Goal: Information Seeking & Learning: Compare options

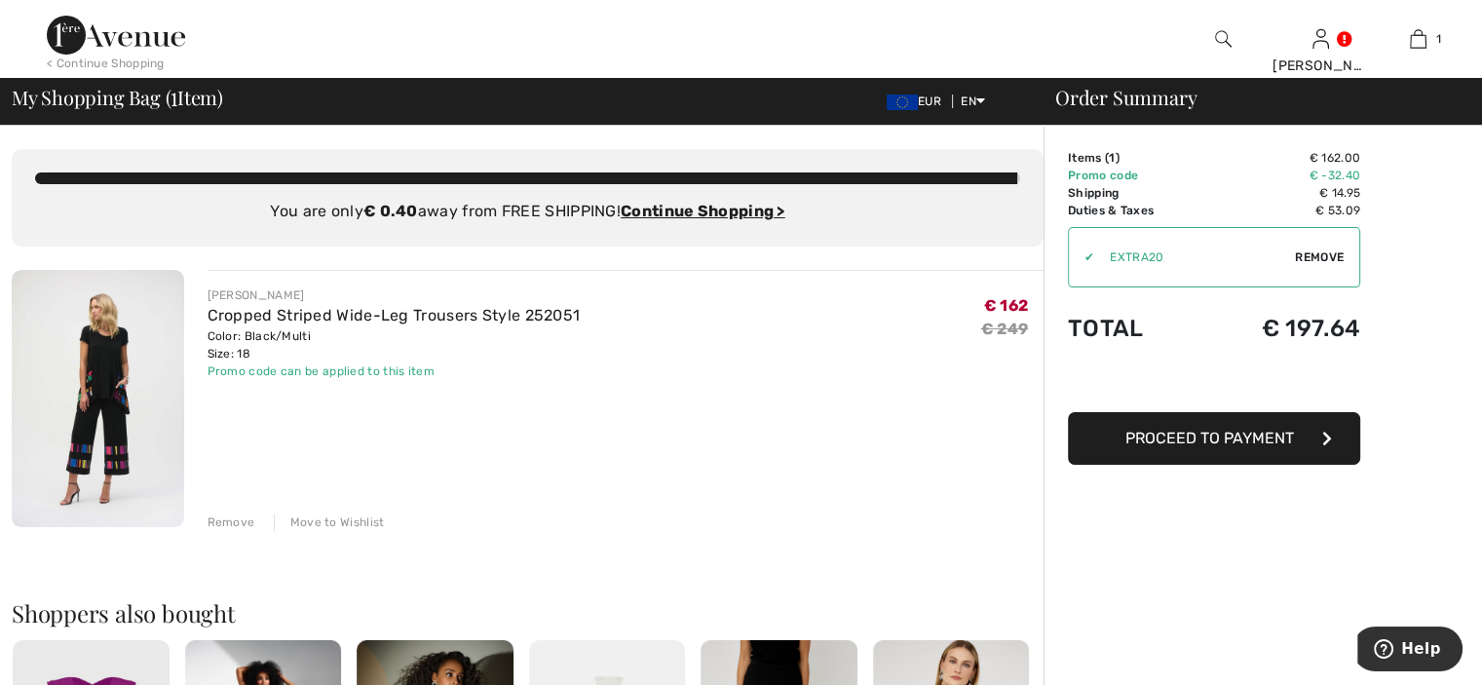
click at [226, 514] on div "Remove" at bounding box center [231, 522] width 48 height 18
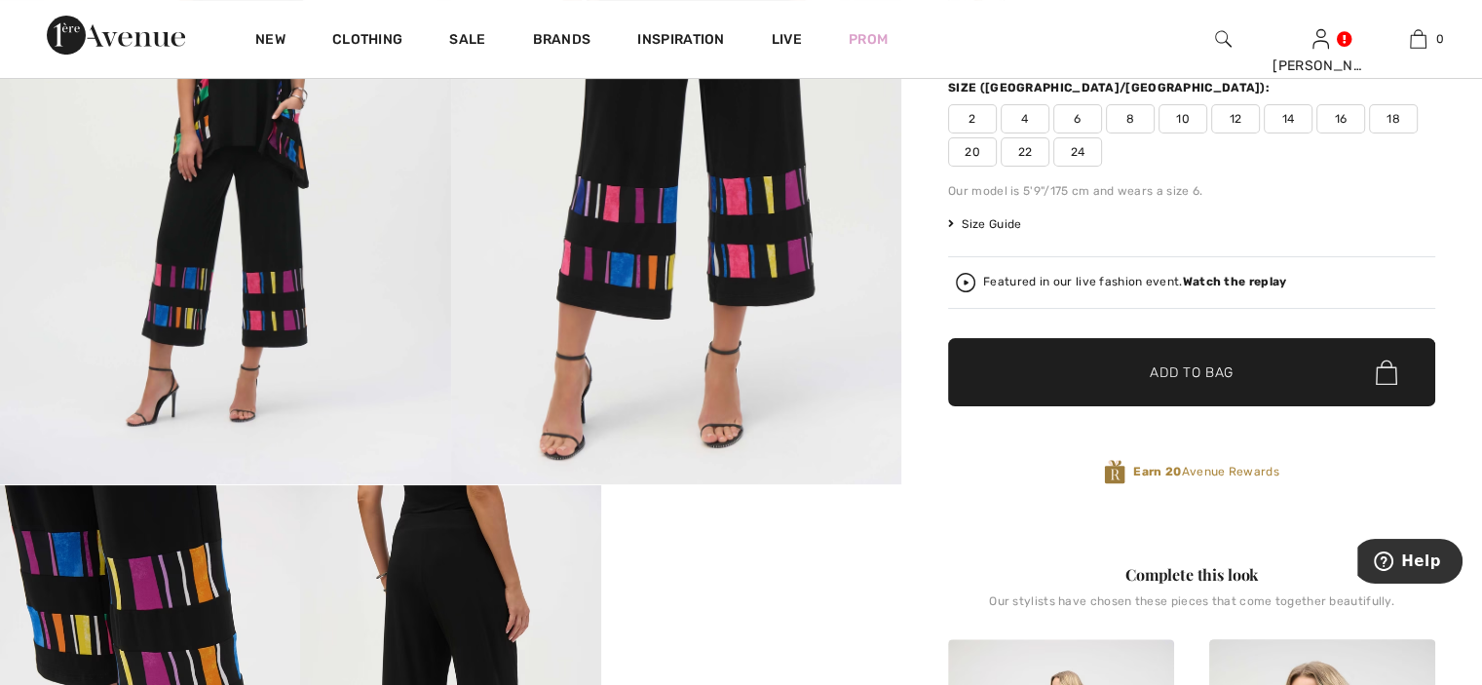
scroll to position [97, 0]
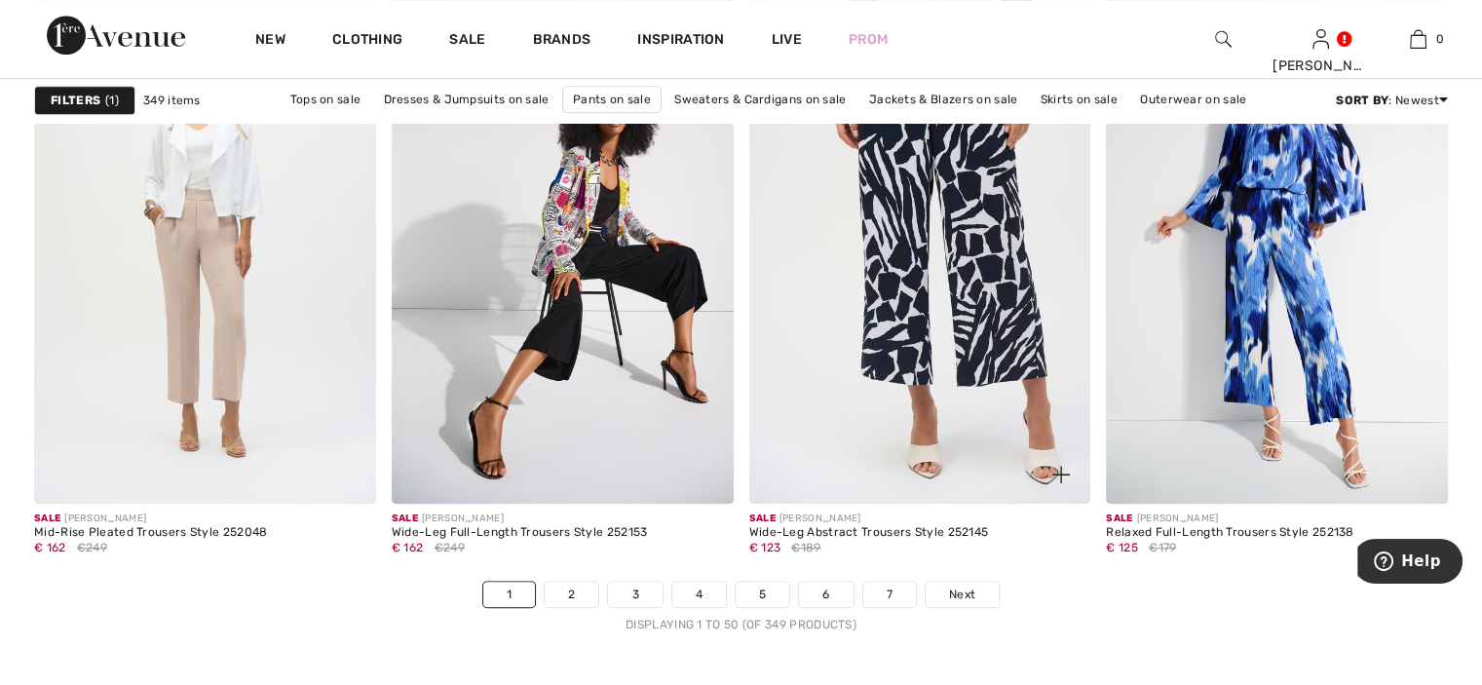
scroll to position [8962, 0]
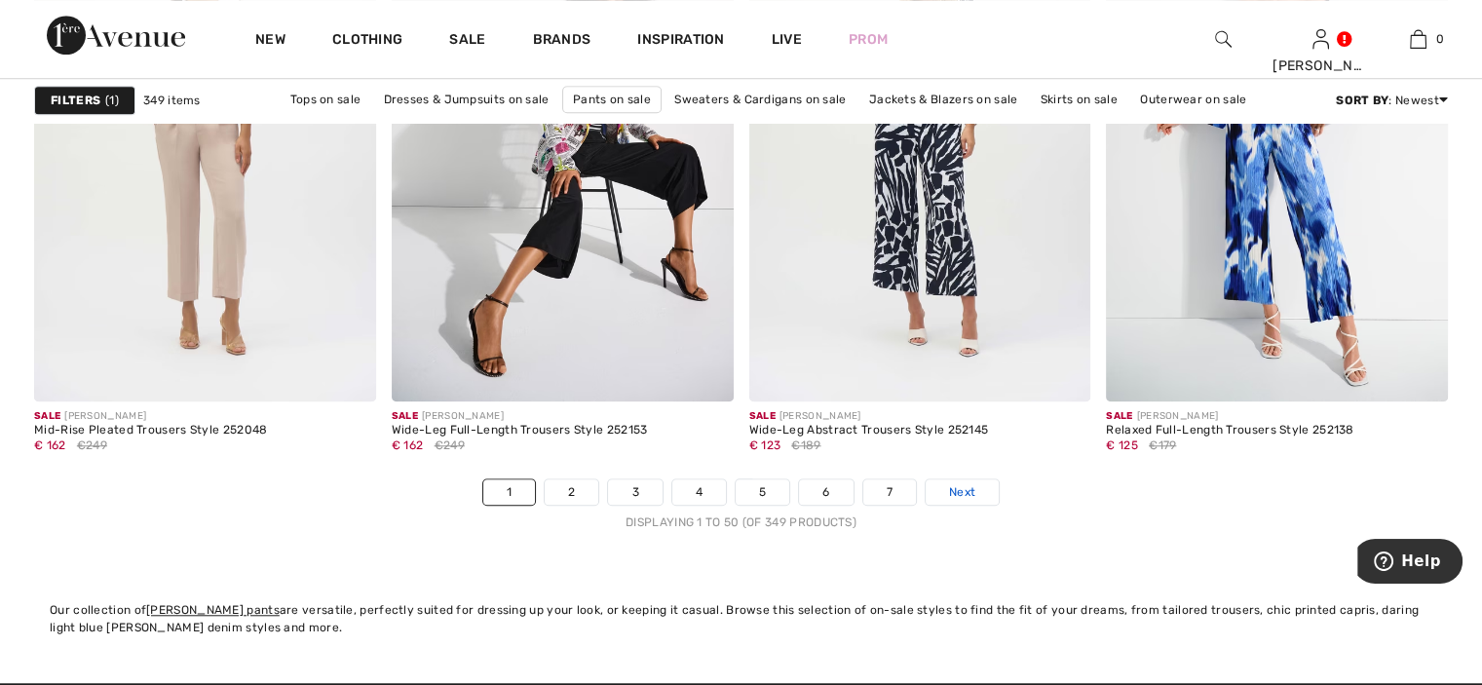
click at [951, 486] on span "Next" at bounding box center [962, 492] width 26 height 18
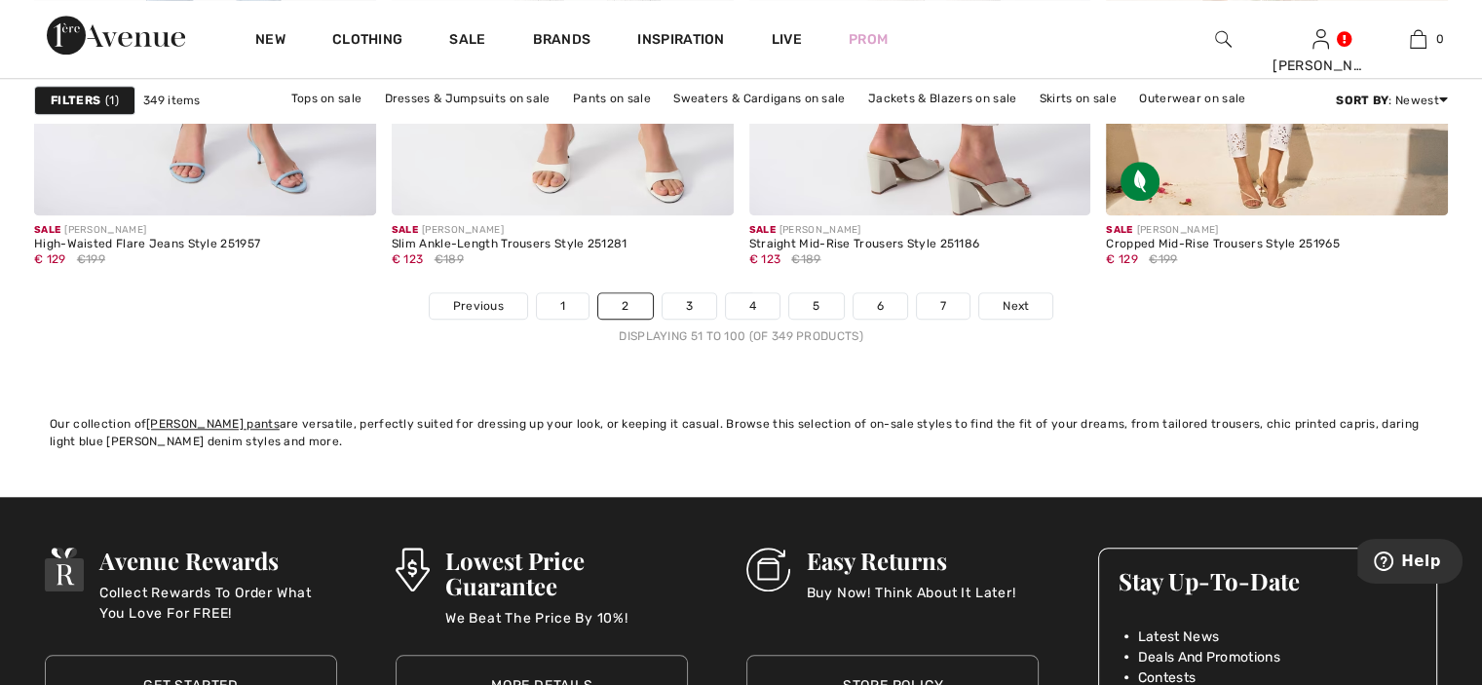
scroll to position [9157, 0]
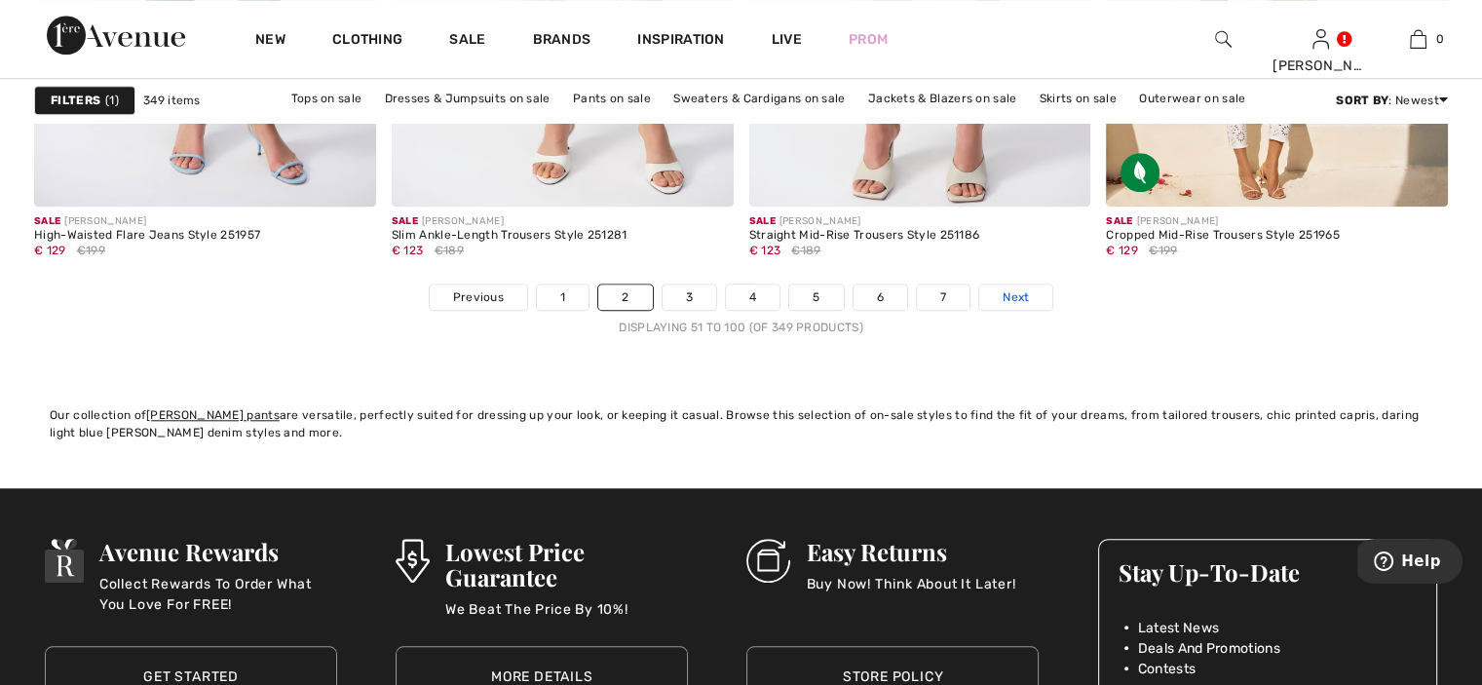
click at [1010, 292] on span "Next" at bounding box center [1015, 297] width 26 height 18
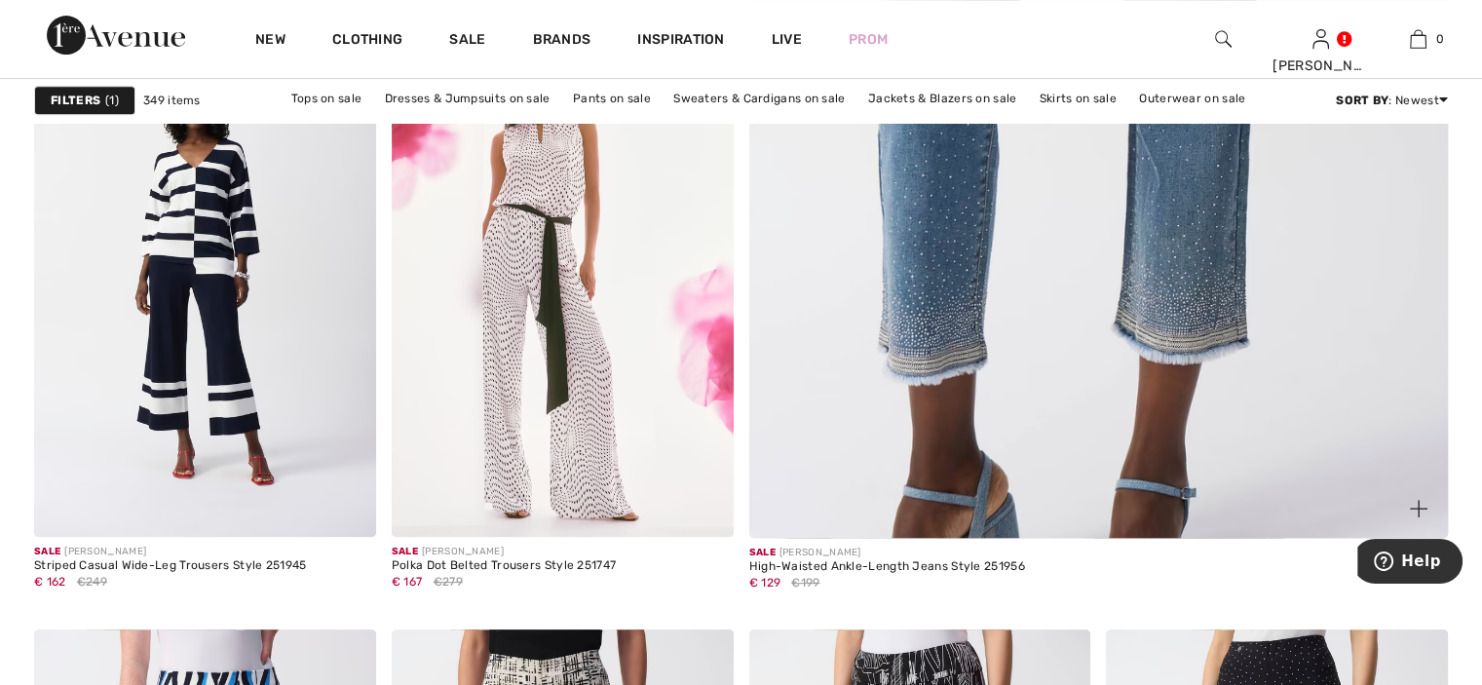
scroll to position [974, 0]
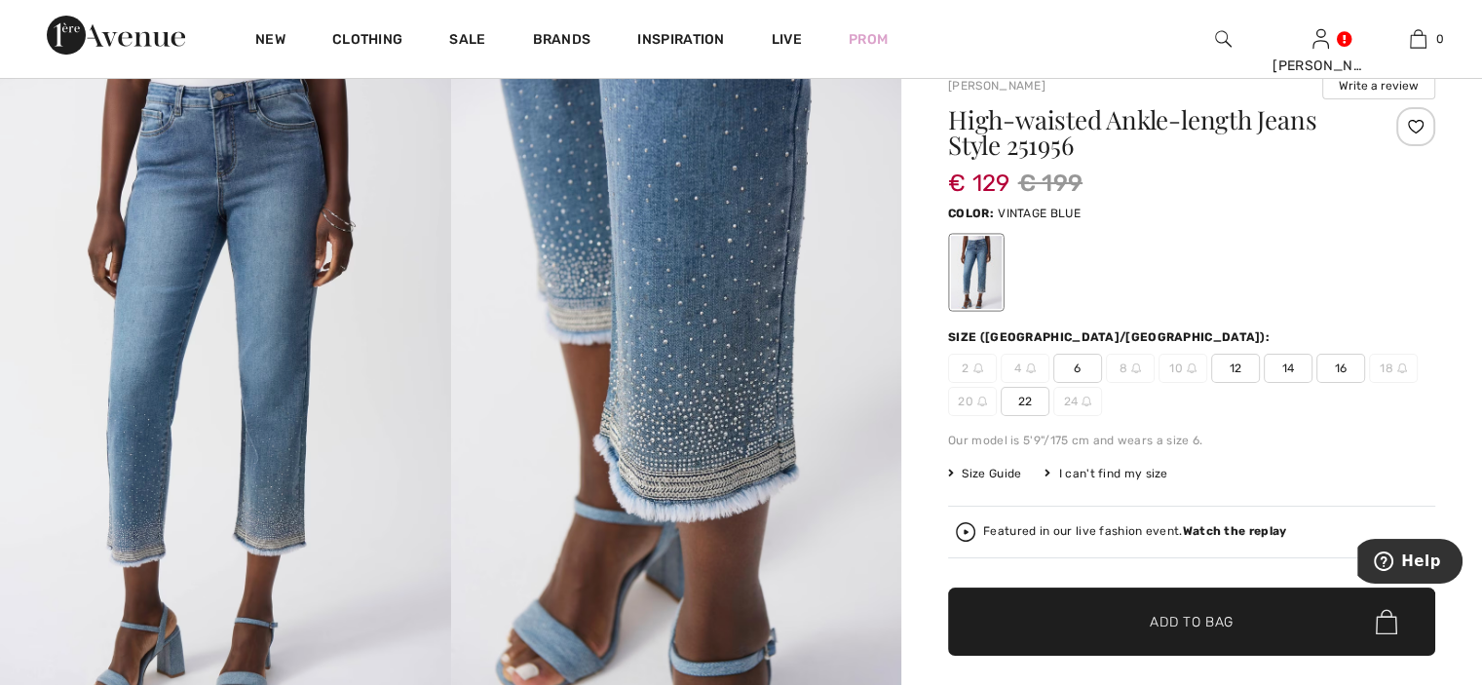
scroll to position [97, 0]
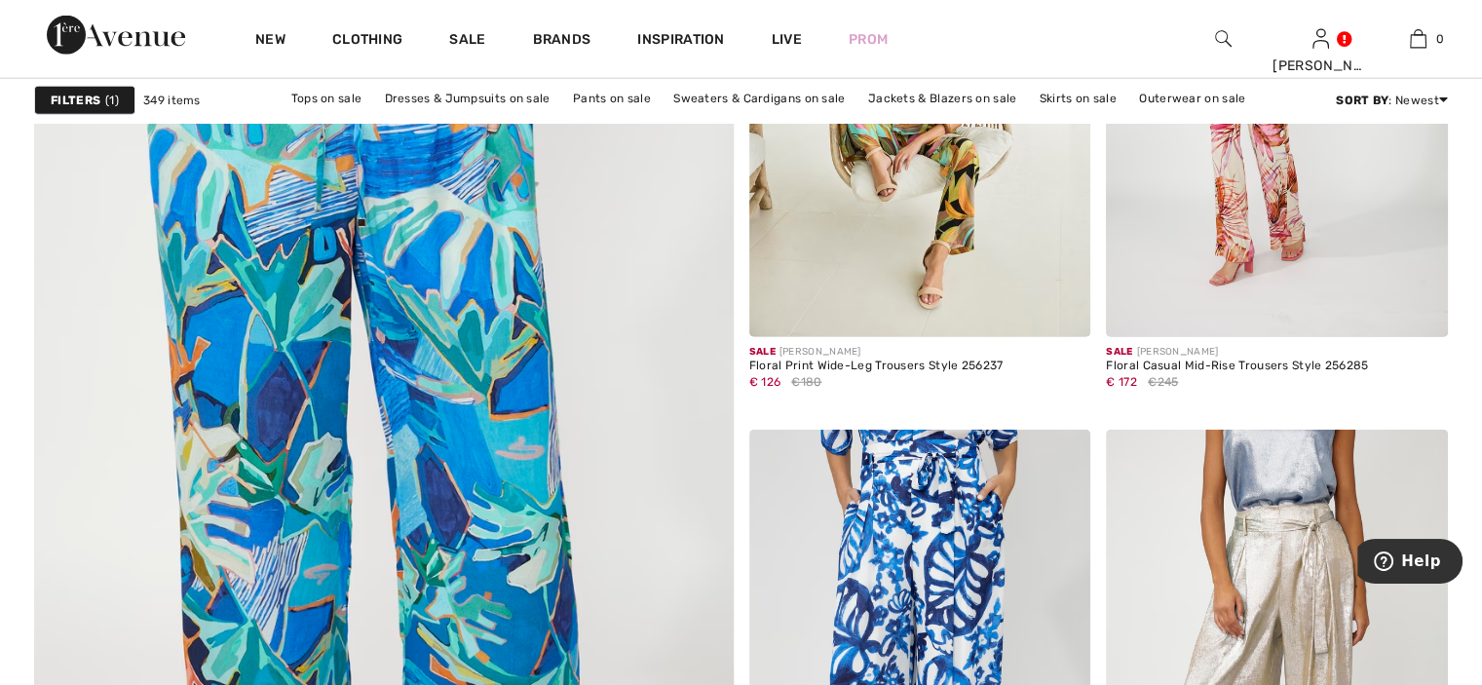
scroll to position [5553, 0]
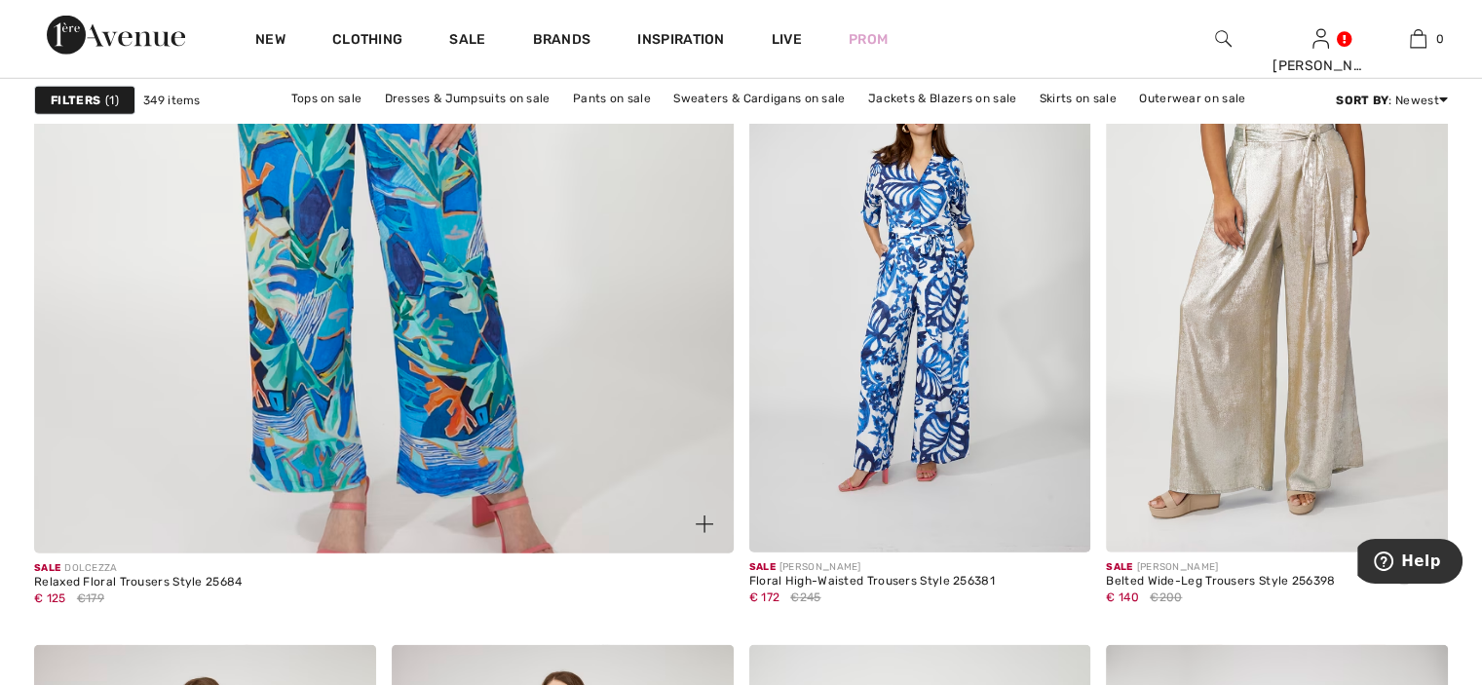
click at [414, 307] on img at bounding box center [383, 64] width 839 height 1259
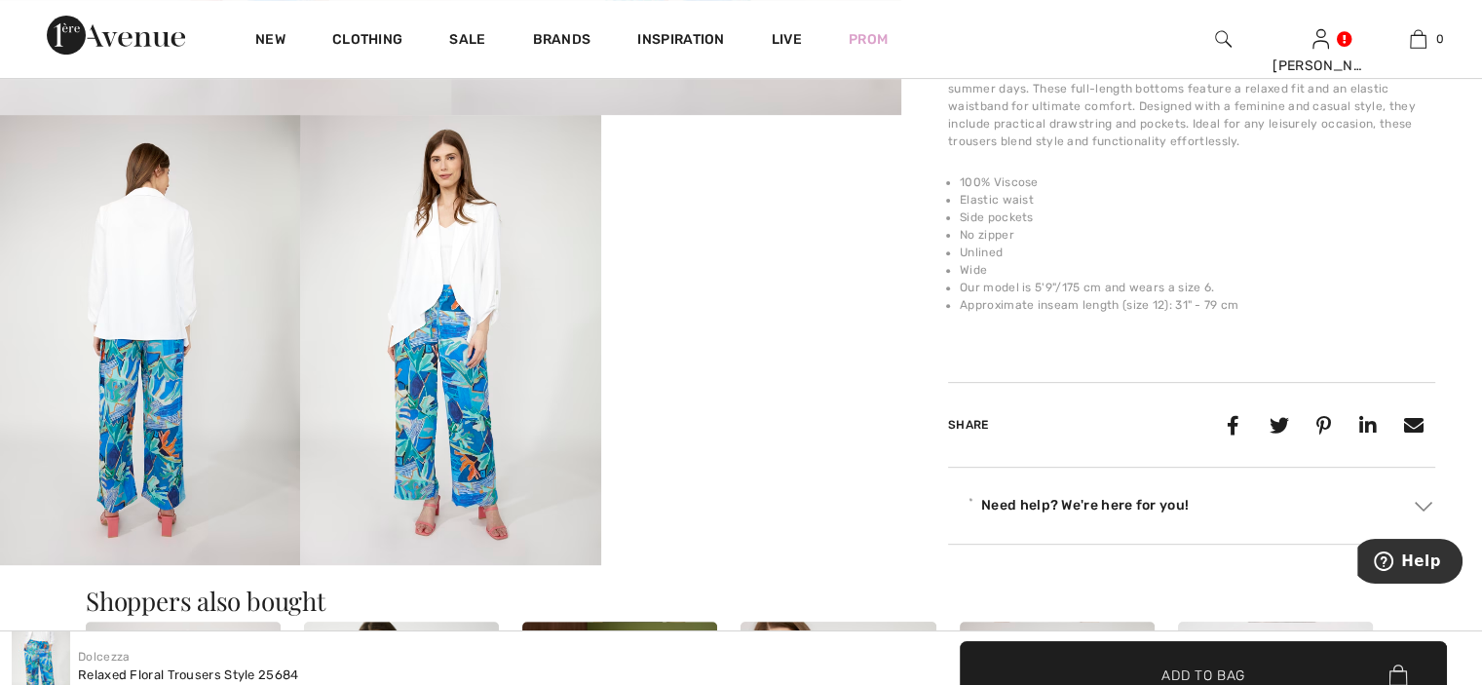
scroll to position [682, 0]
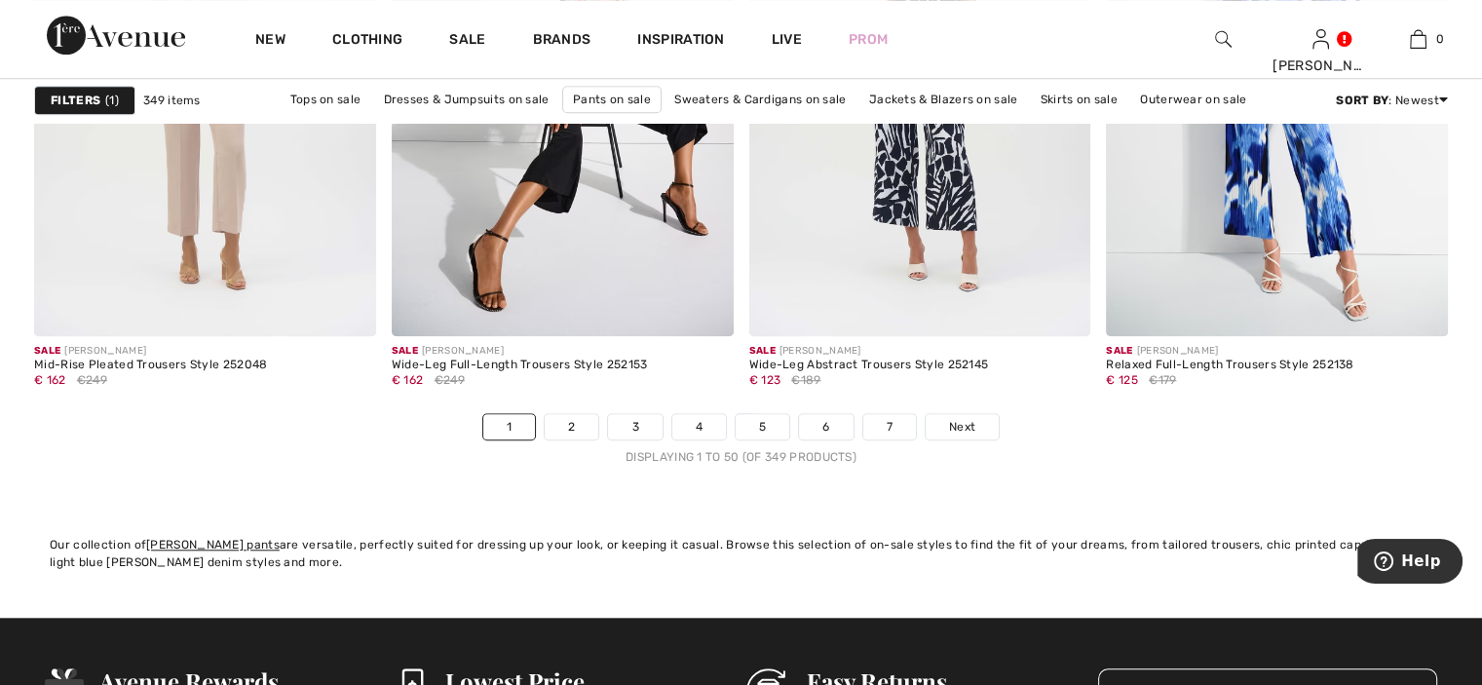
scroll to position [9059, 0]
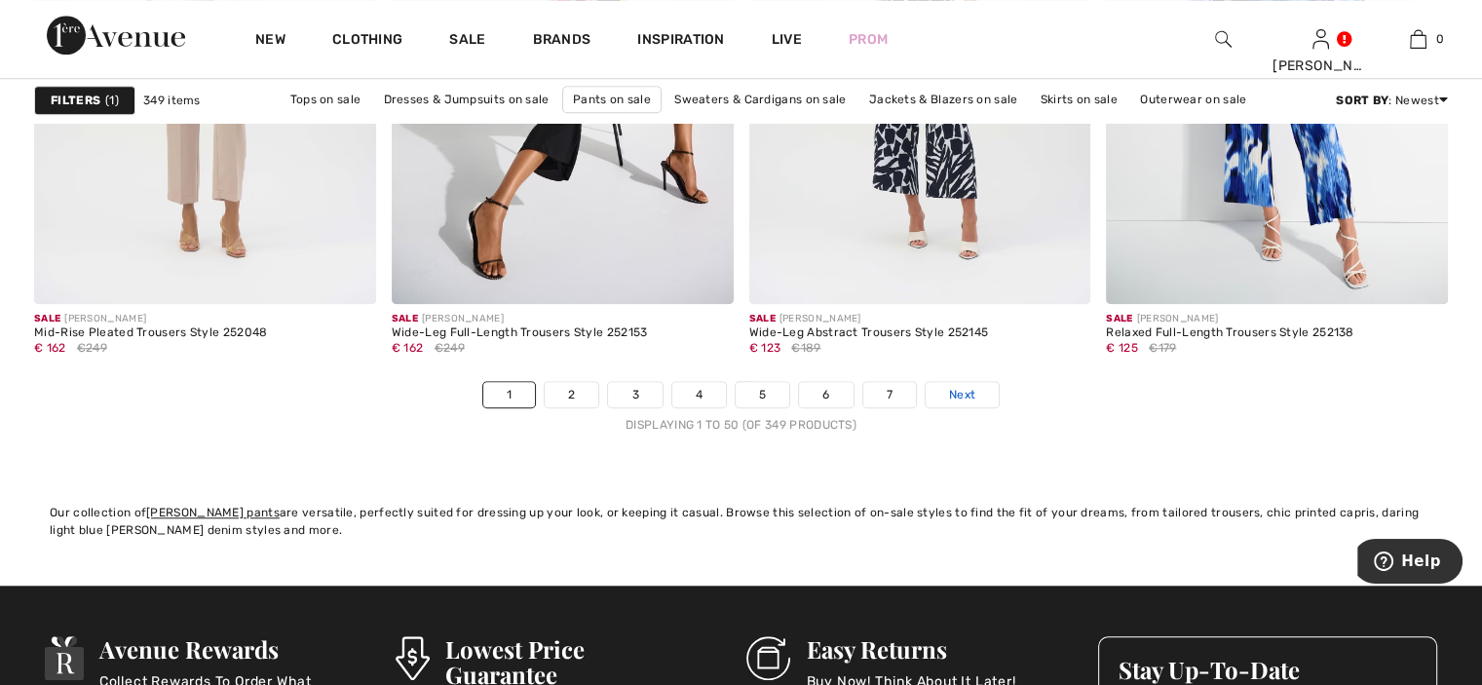
click at [956, 388] on span "Next" at bounding box center [962, 395] width 26 height 18
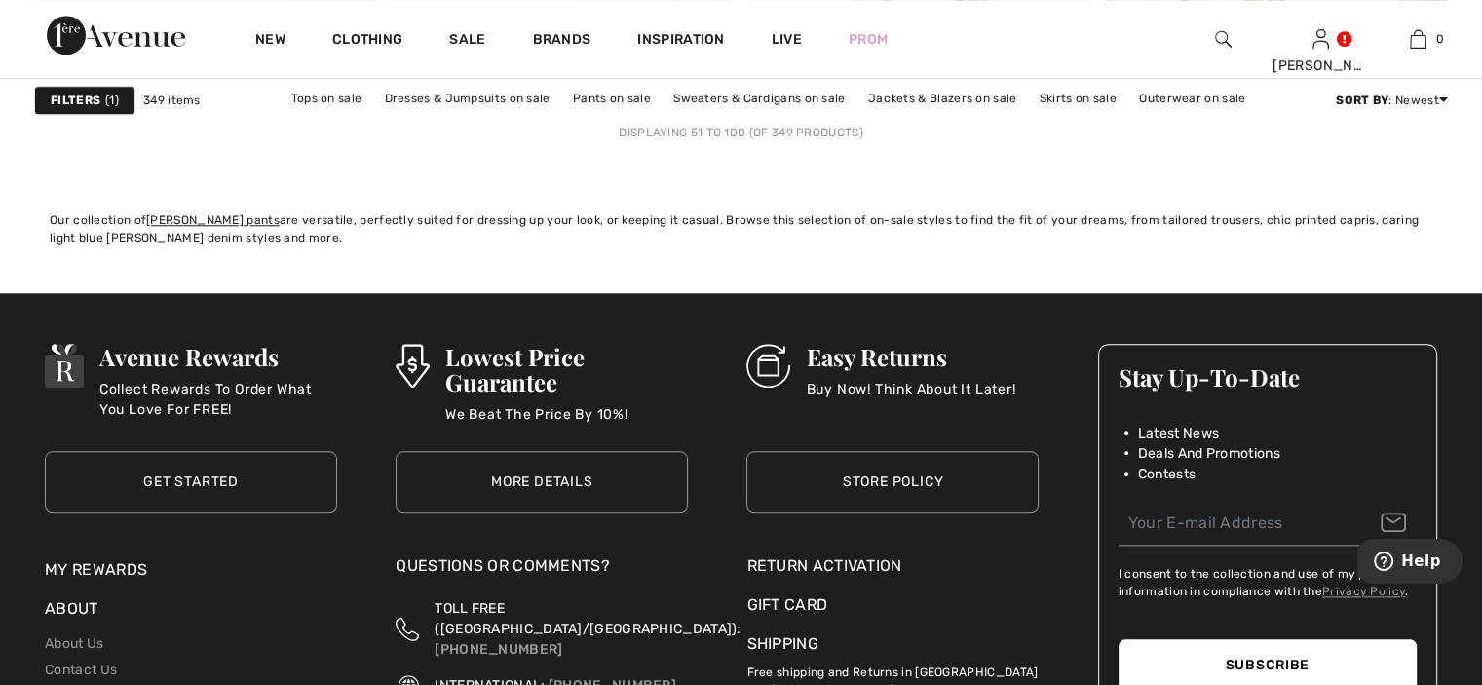
scroll to position [9059, 0]
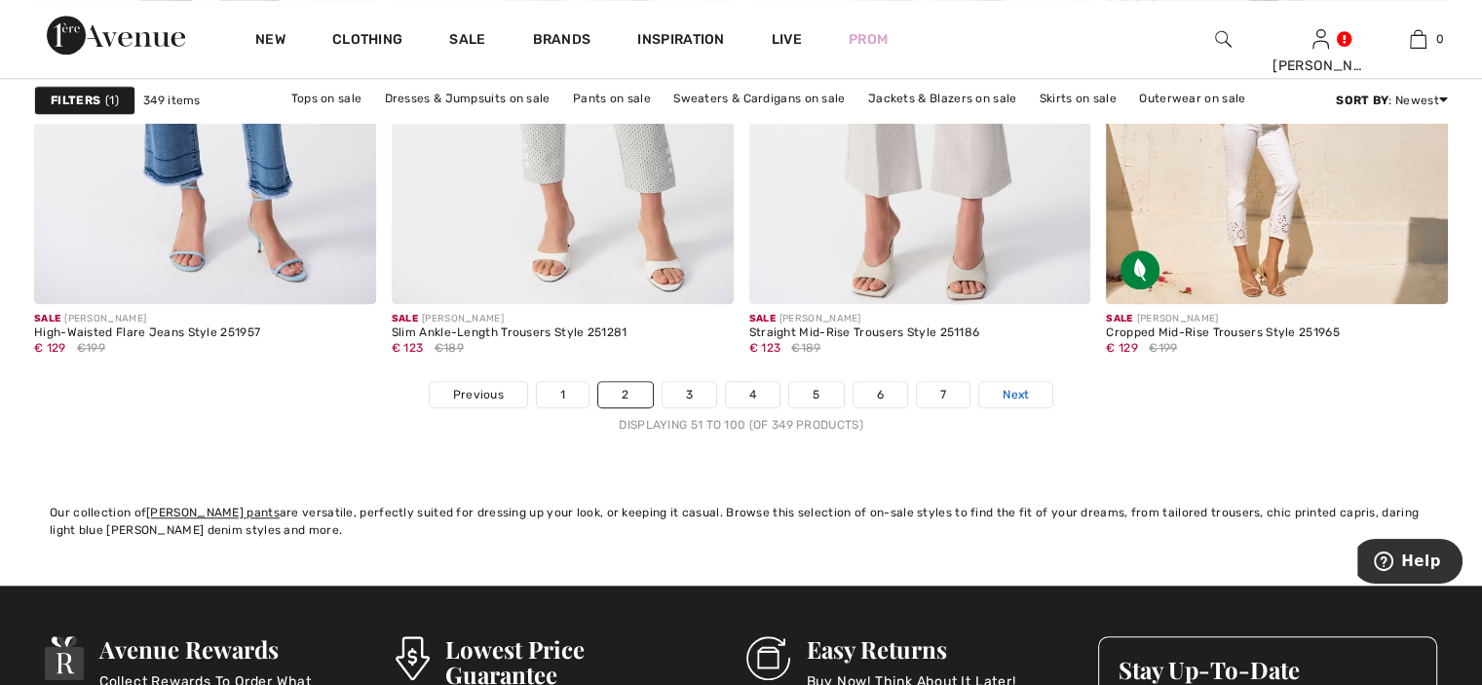
click at [1017, 386] on span "Next" at bounding box center [1015, 395] width 26 height 18
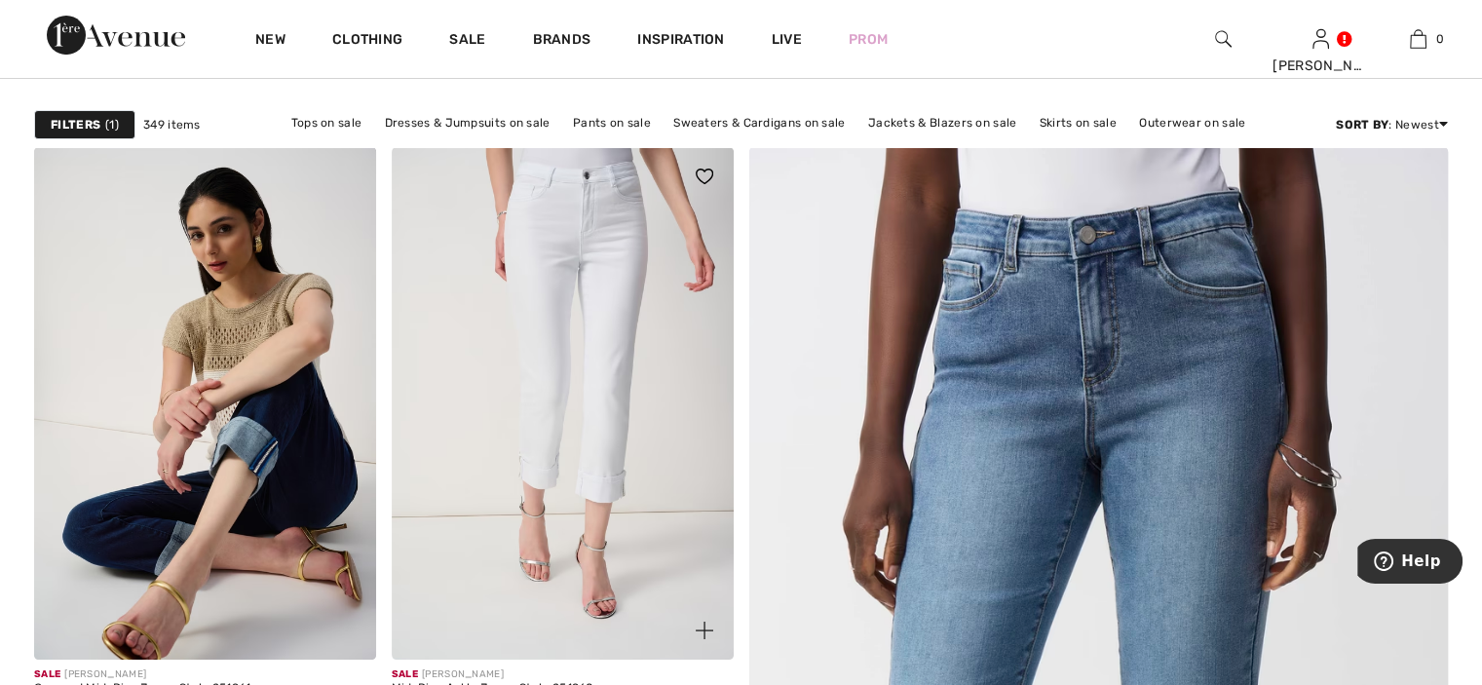
scroll to position [97, 0]
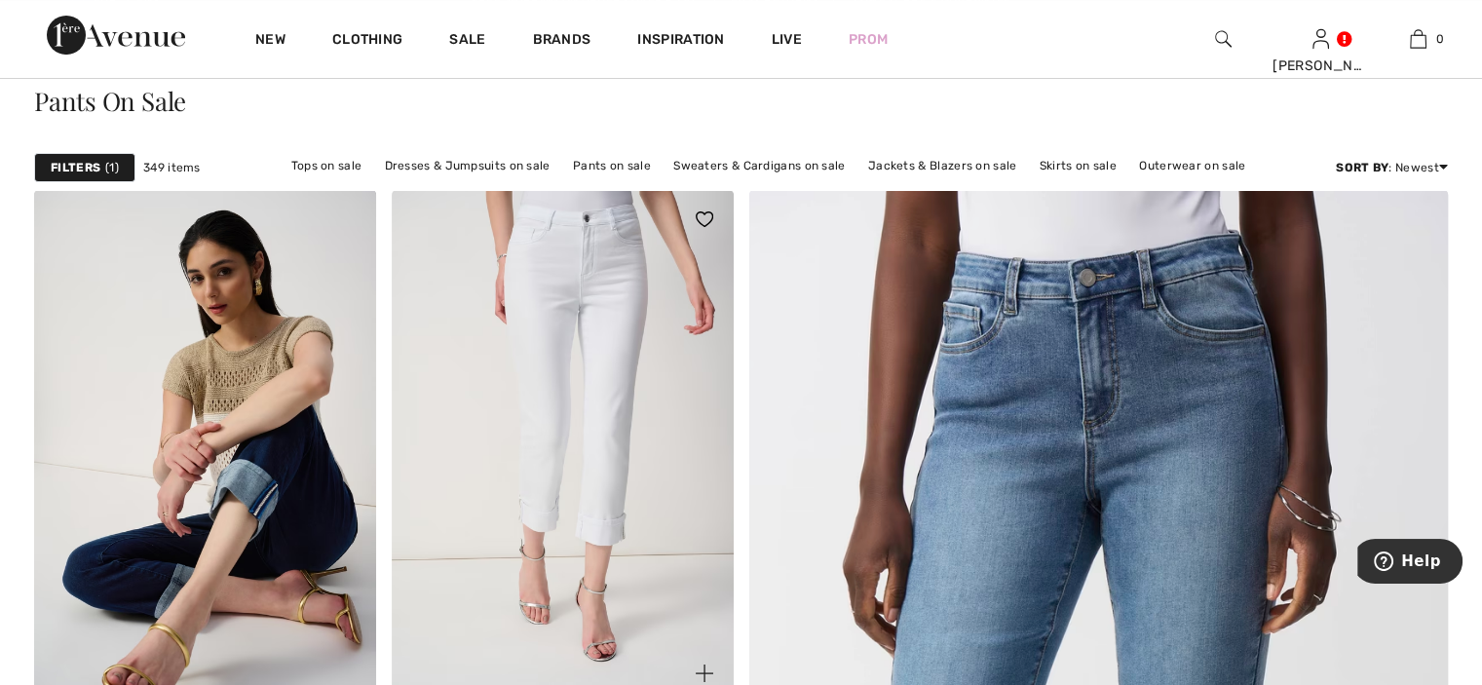
click at [553, 236] on img at bounding box center [563, 446] width 342 height 512
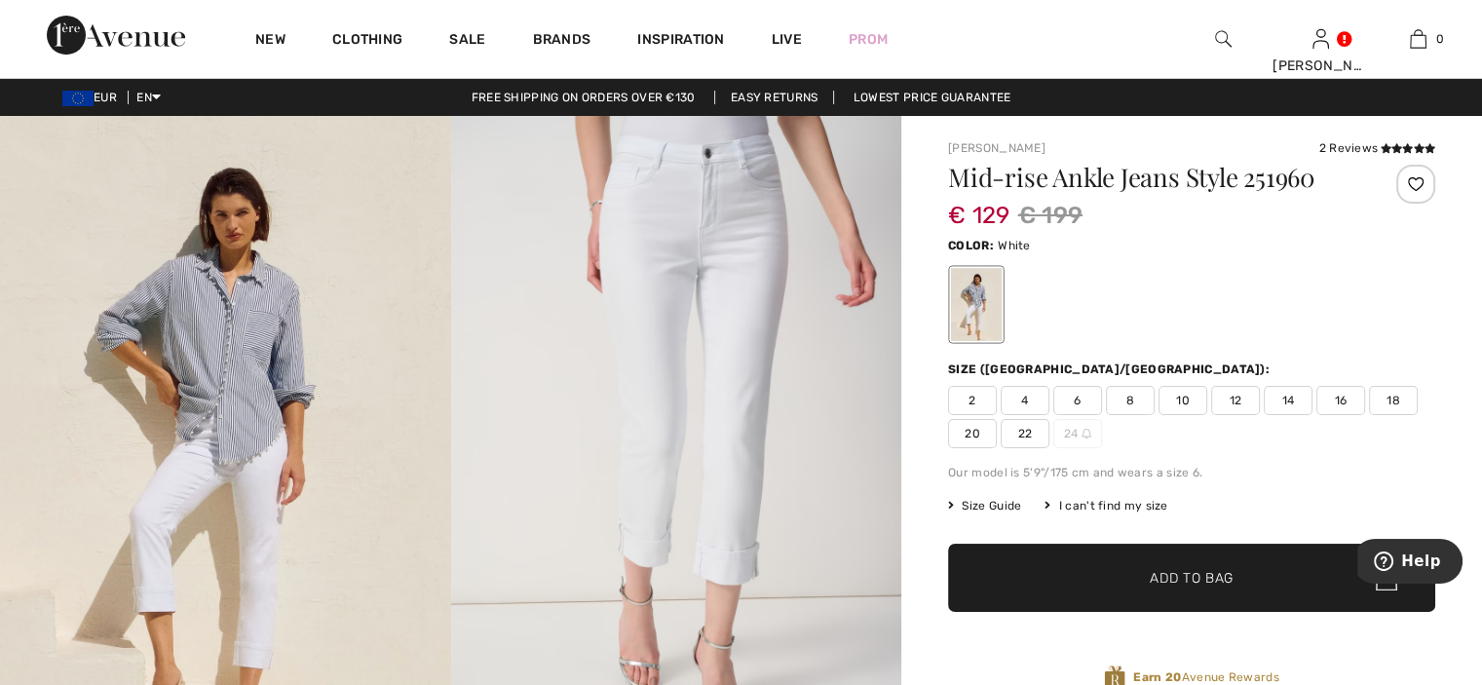
click at [257, 295] on img at bounding box center [225, 454] width 451 height 676
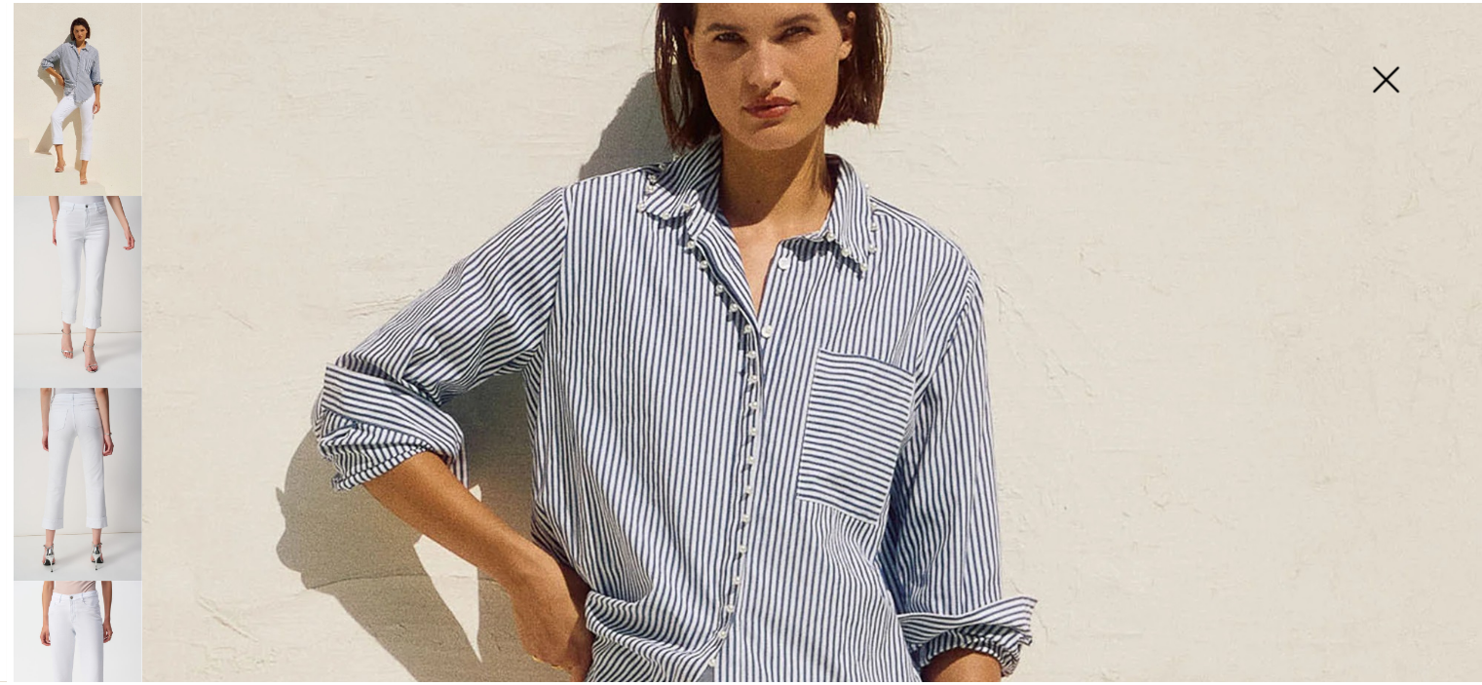
scroll to position [584, 0]
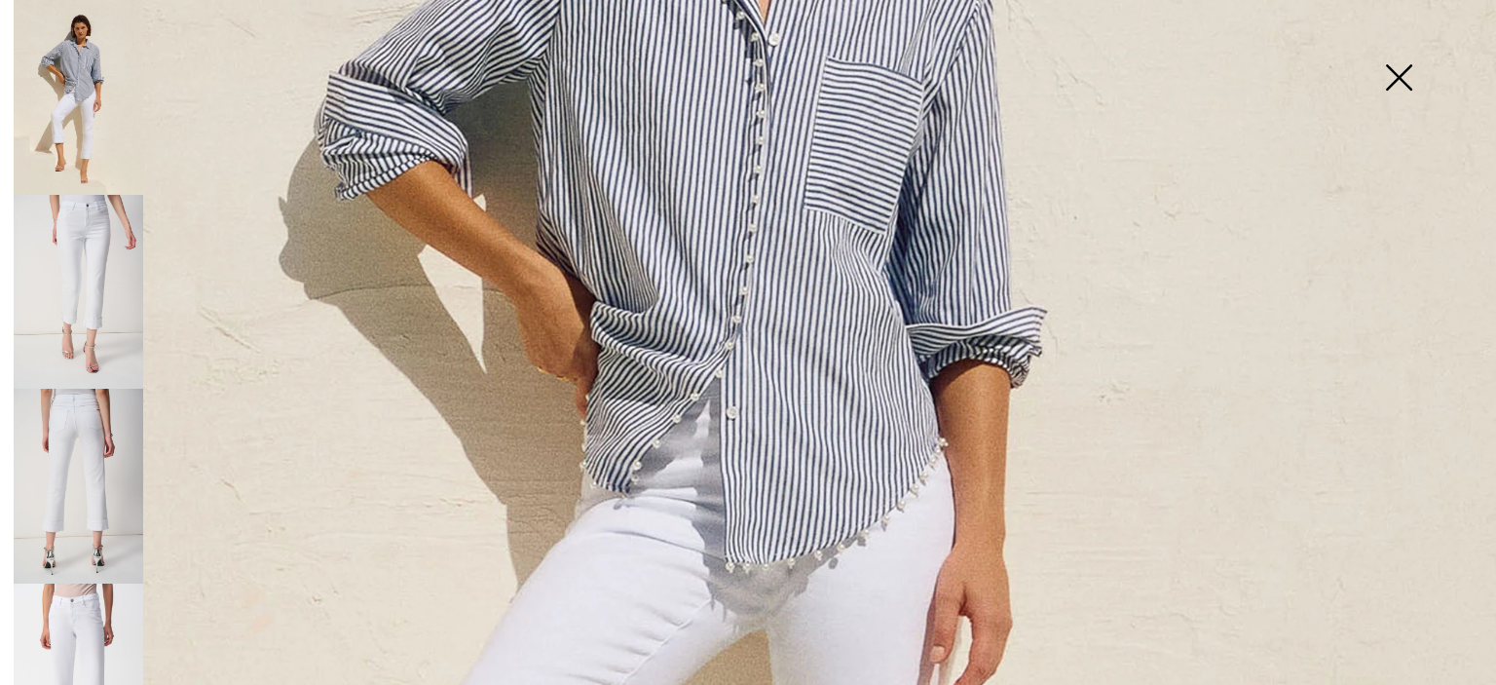
click at [1391, 80] on img at bounding box center [1398, 79] width 97 height 100
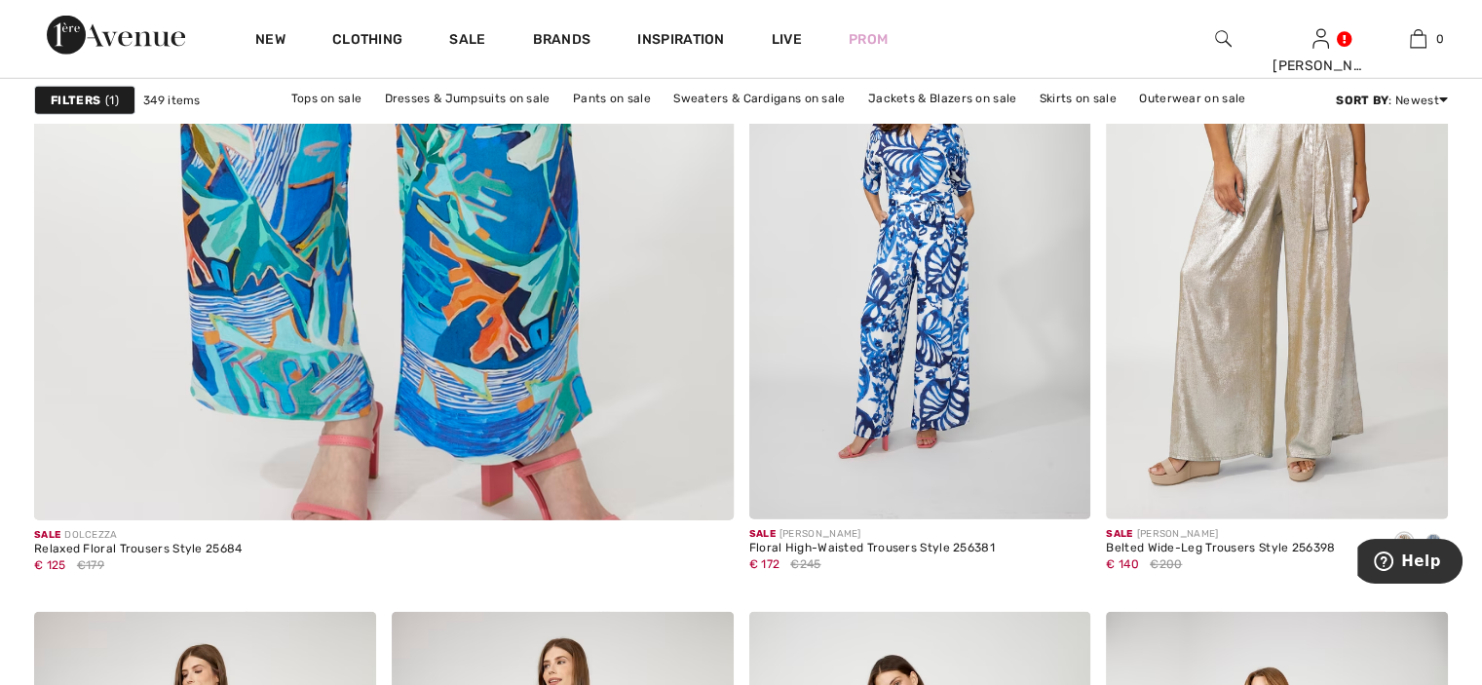
scroll to position [5747, 0]
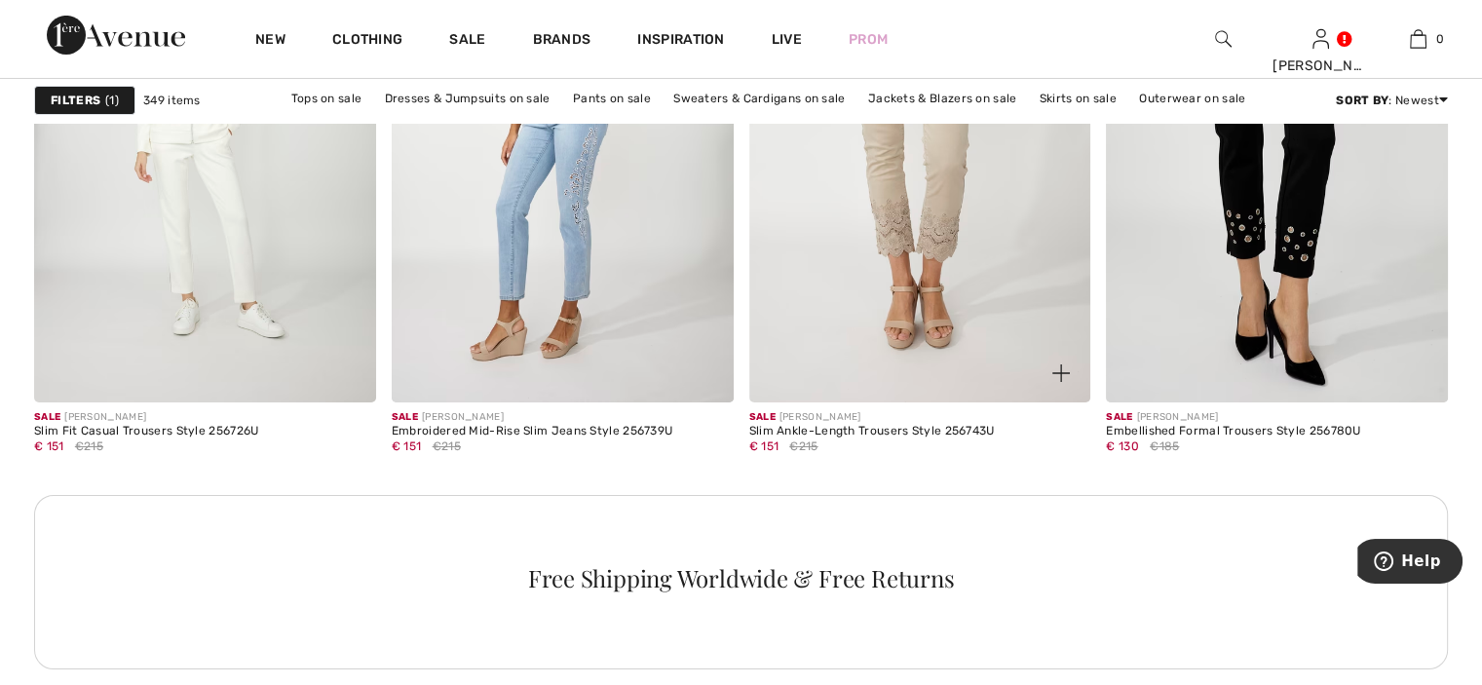
scroll to position [6916, 0]
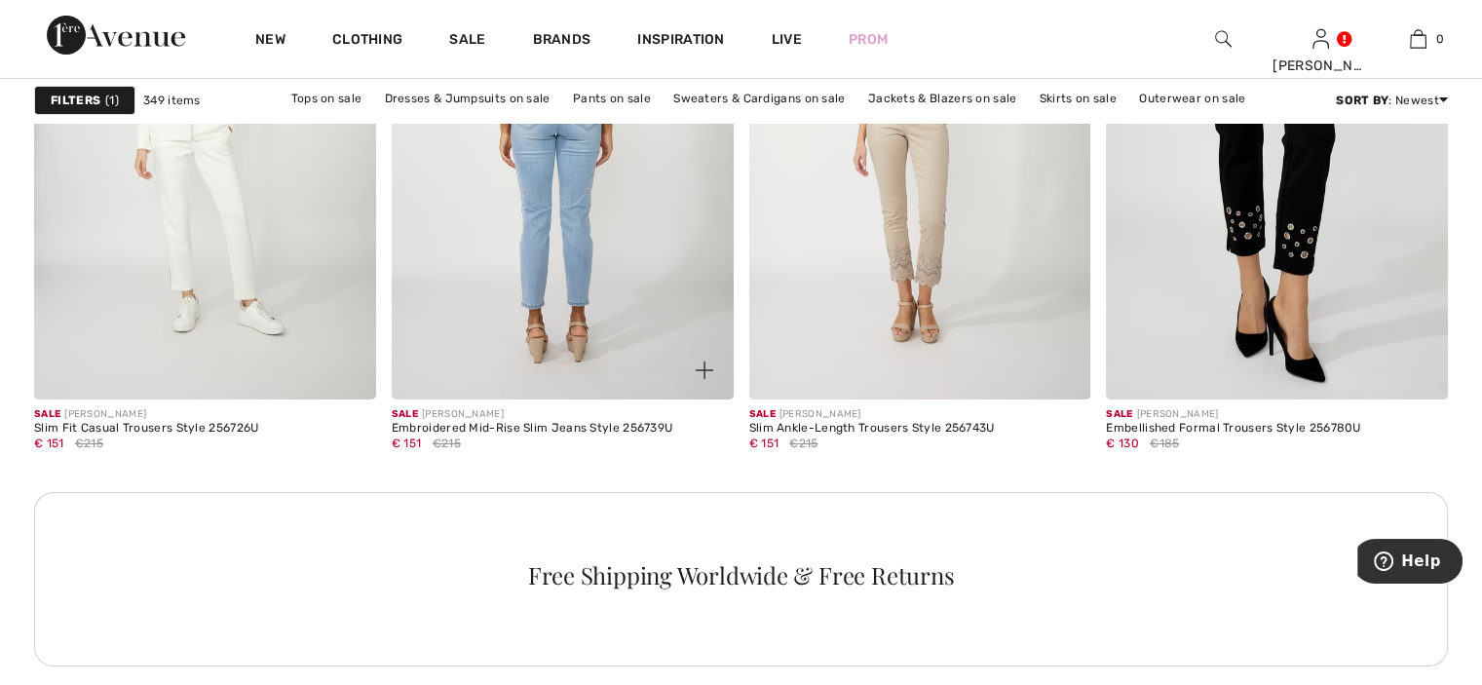
click at [557, 204] on img at bounding box center [563, 142] width 342 height 512
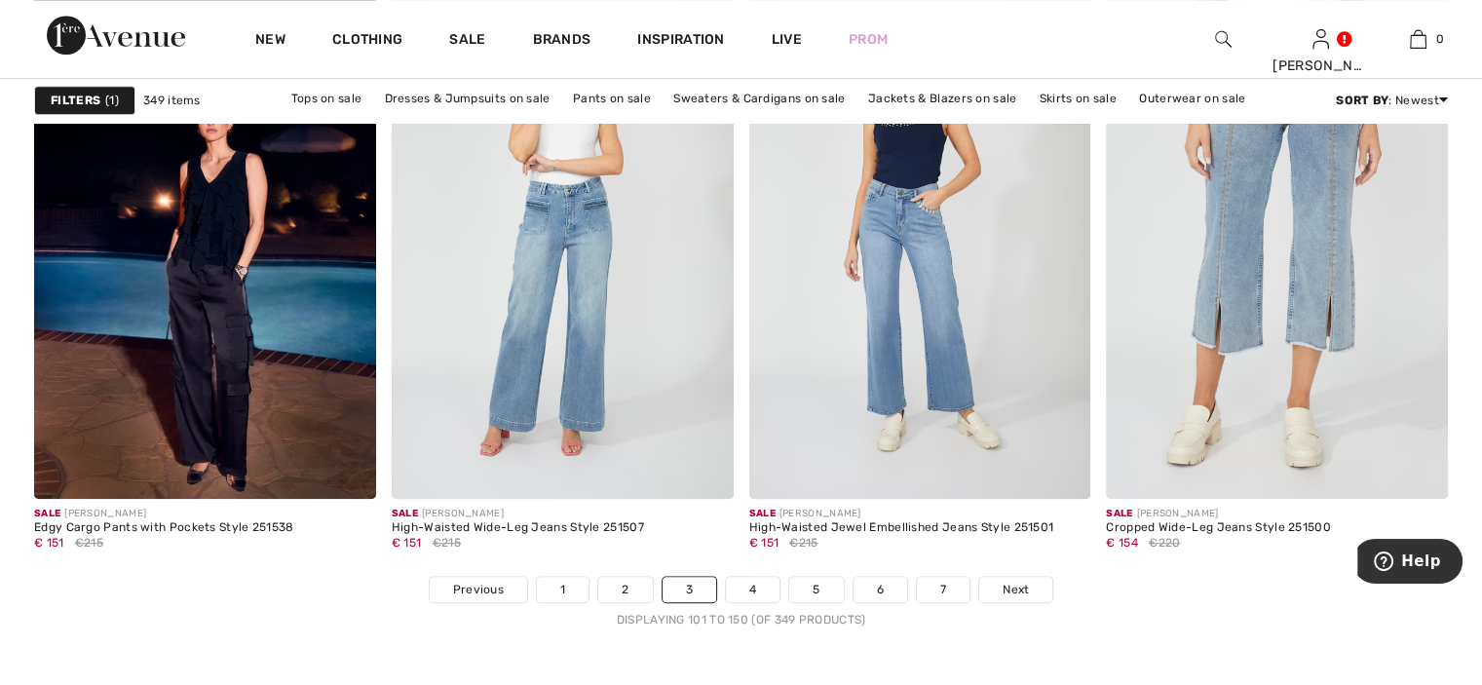
scroll to position [9254, 0]
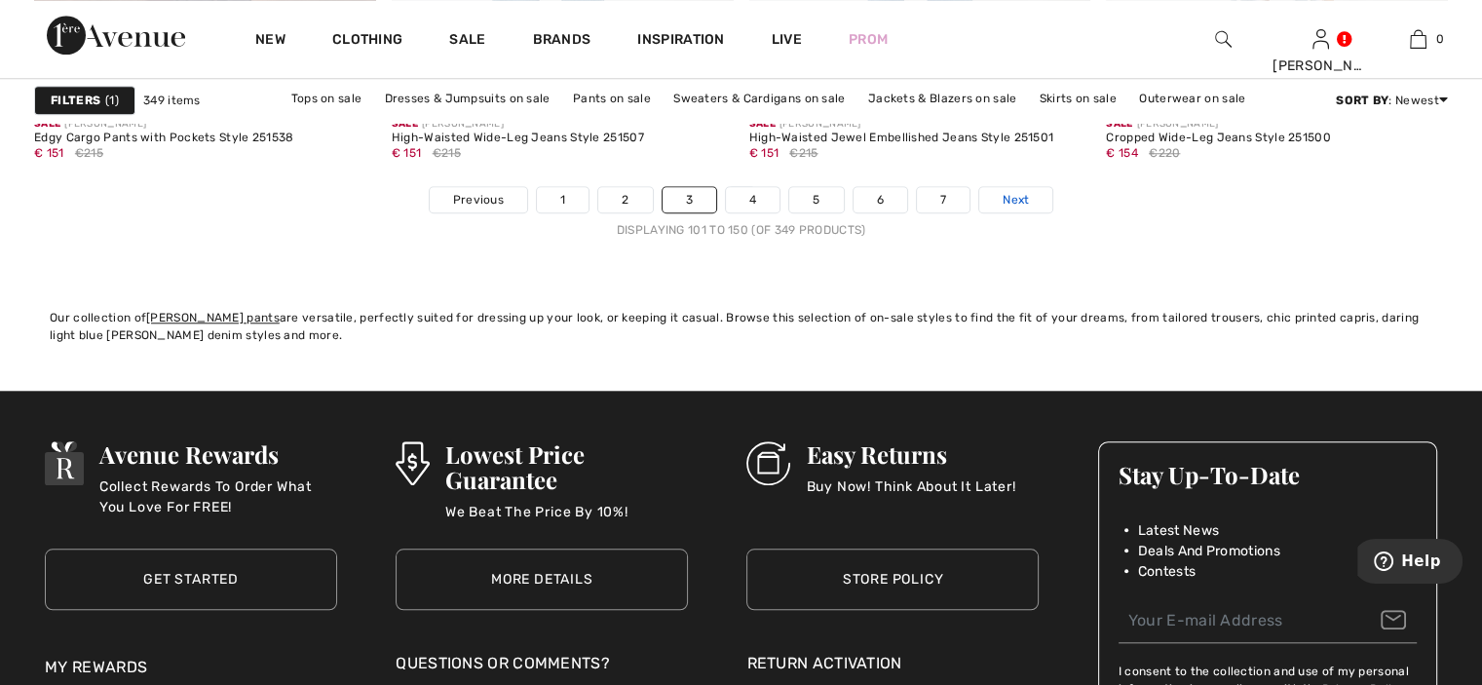
click at [1021, 191] on span "Next" at bounding box center [1015, 200] width 26 height 18
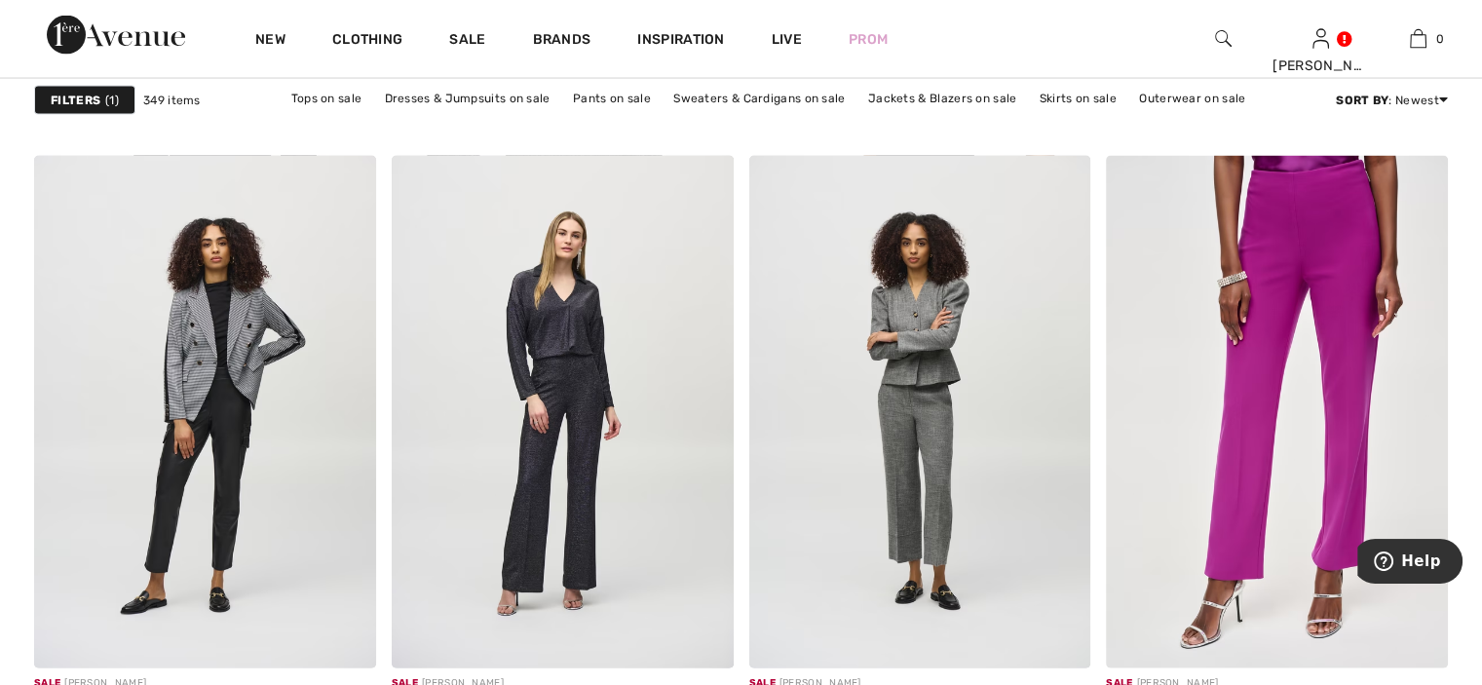
scroll to position [4091, 0]
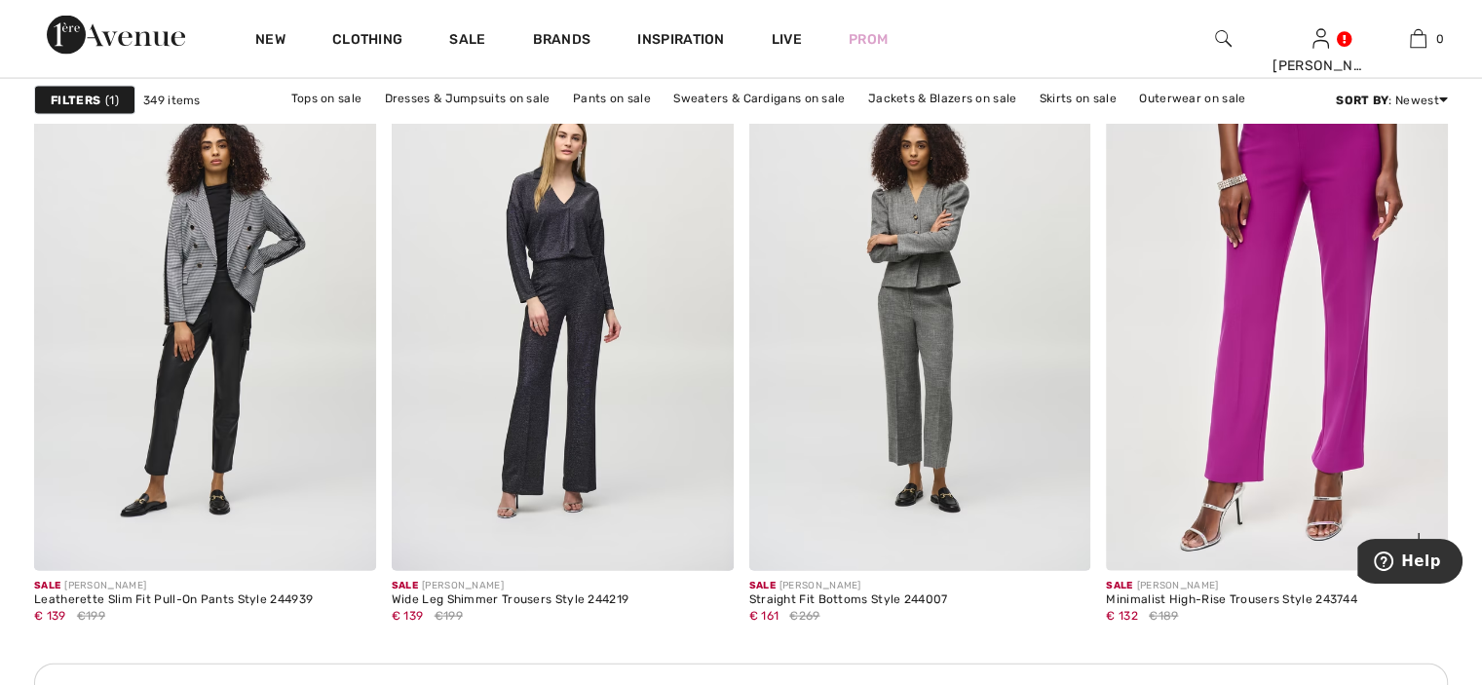
click at [1252, 242] on img at bounding box center [1277, 314] width 342 height 512
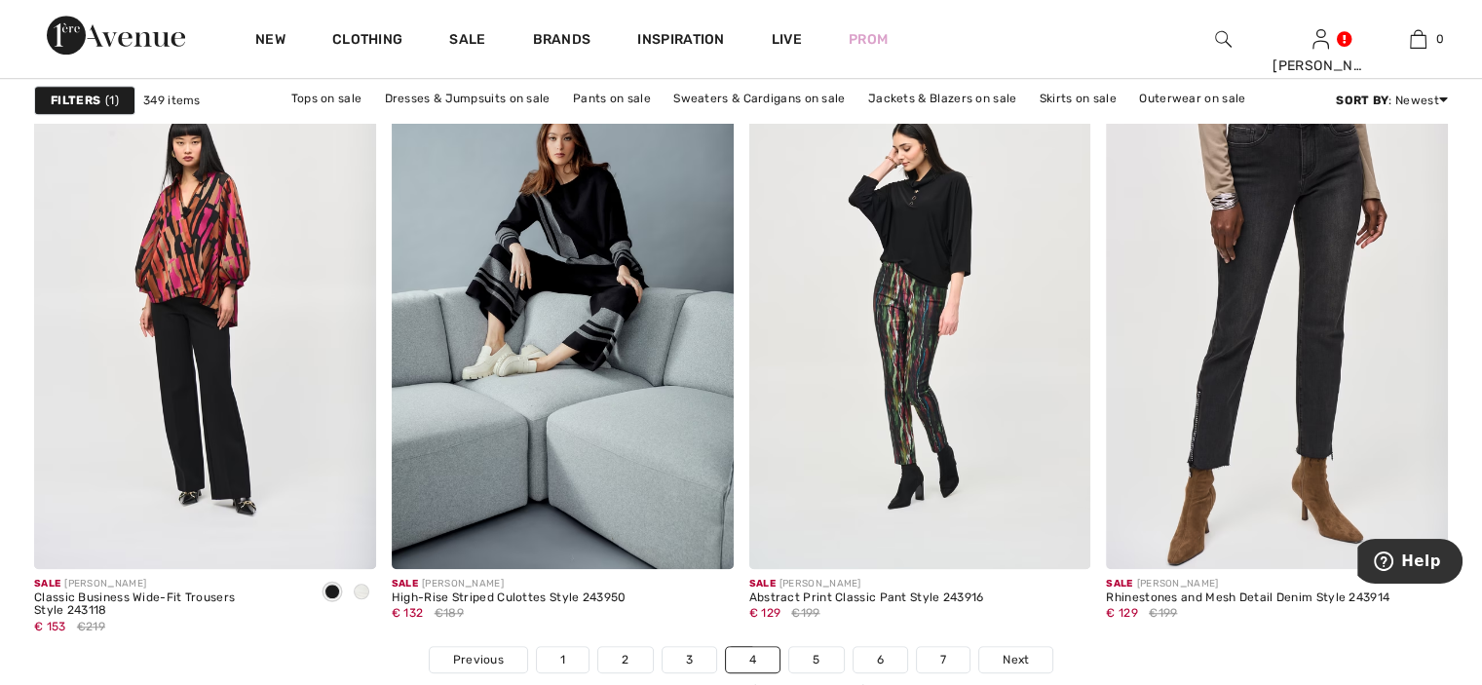
scroll to position [9059, 0]
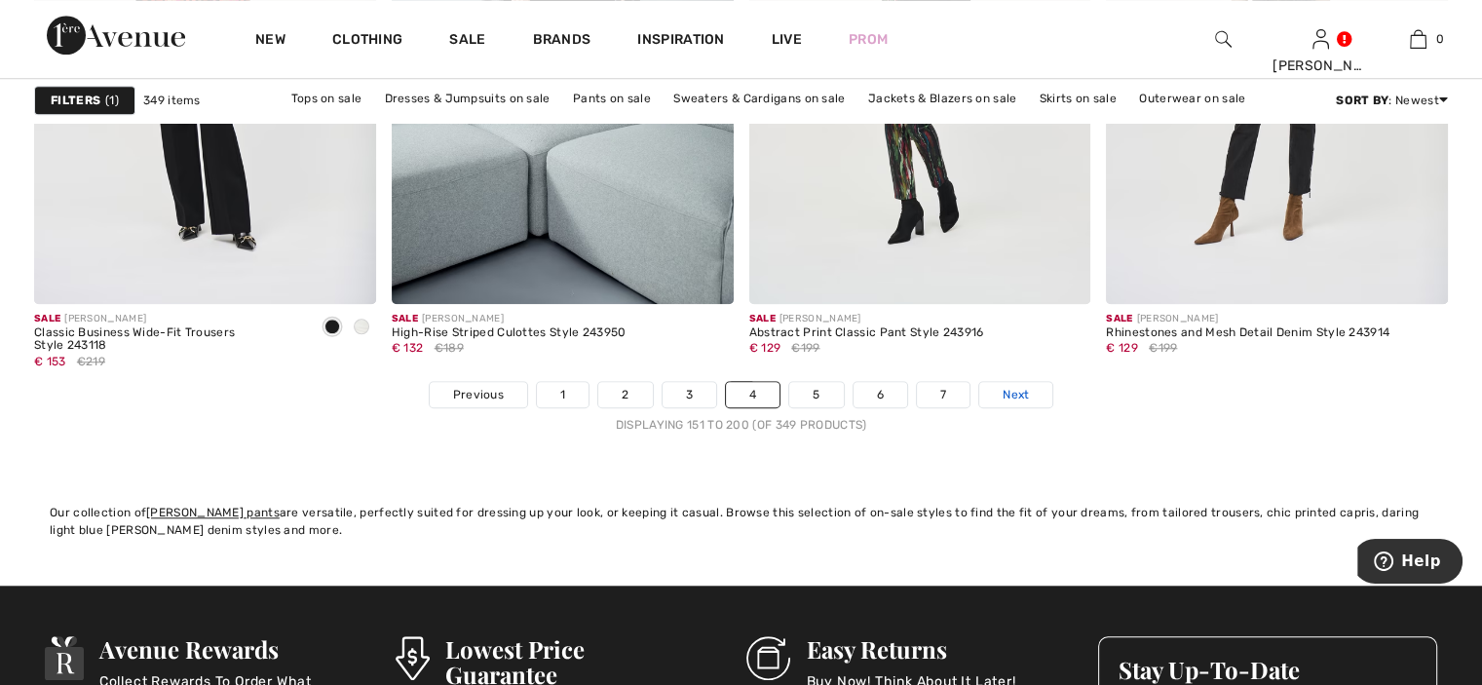
click at [1030, 389] on link "Next" at bounding box center [1015, 394] width 73 height 25
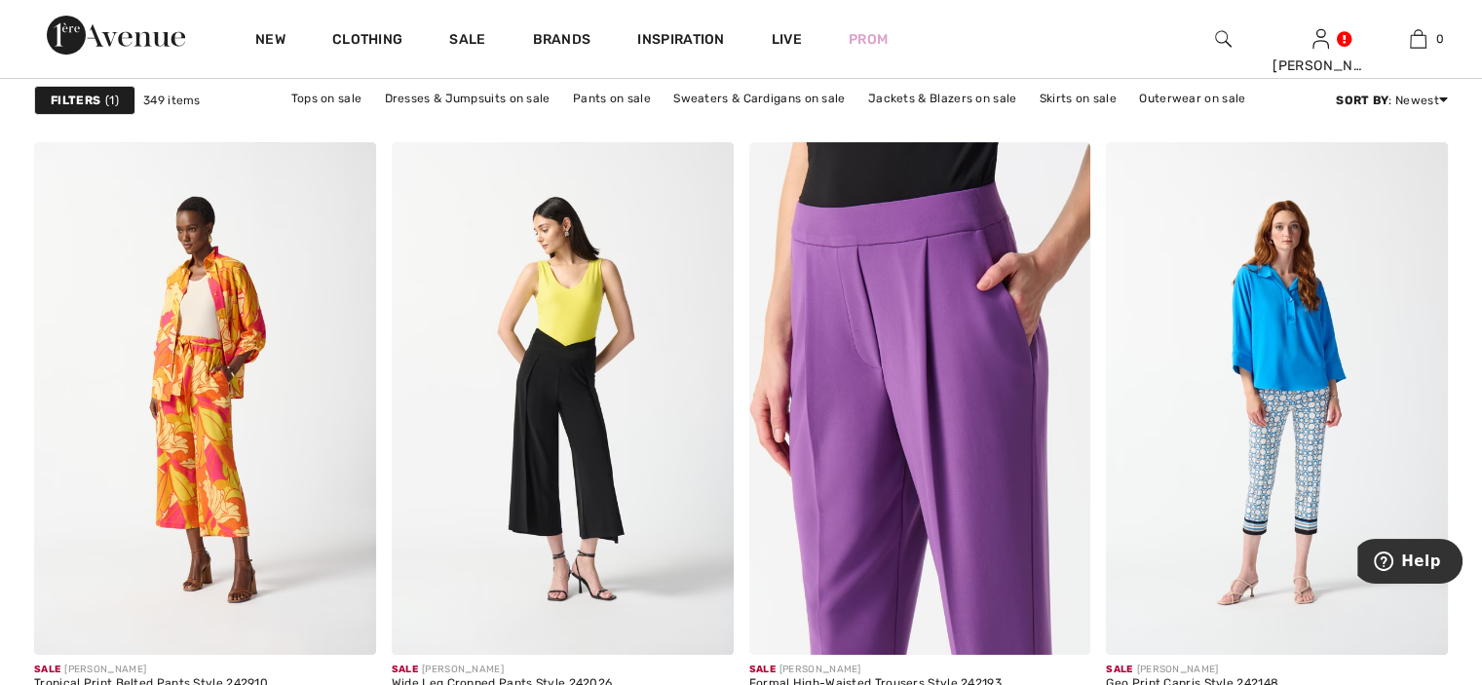
scroll to position [7598, 0]
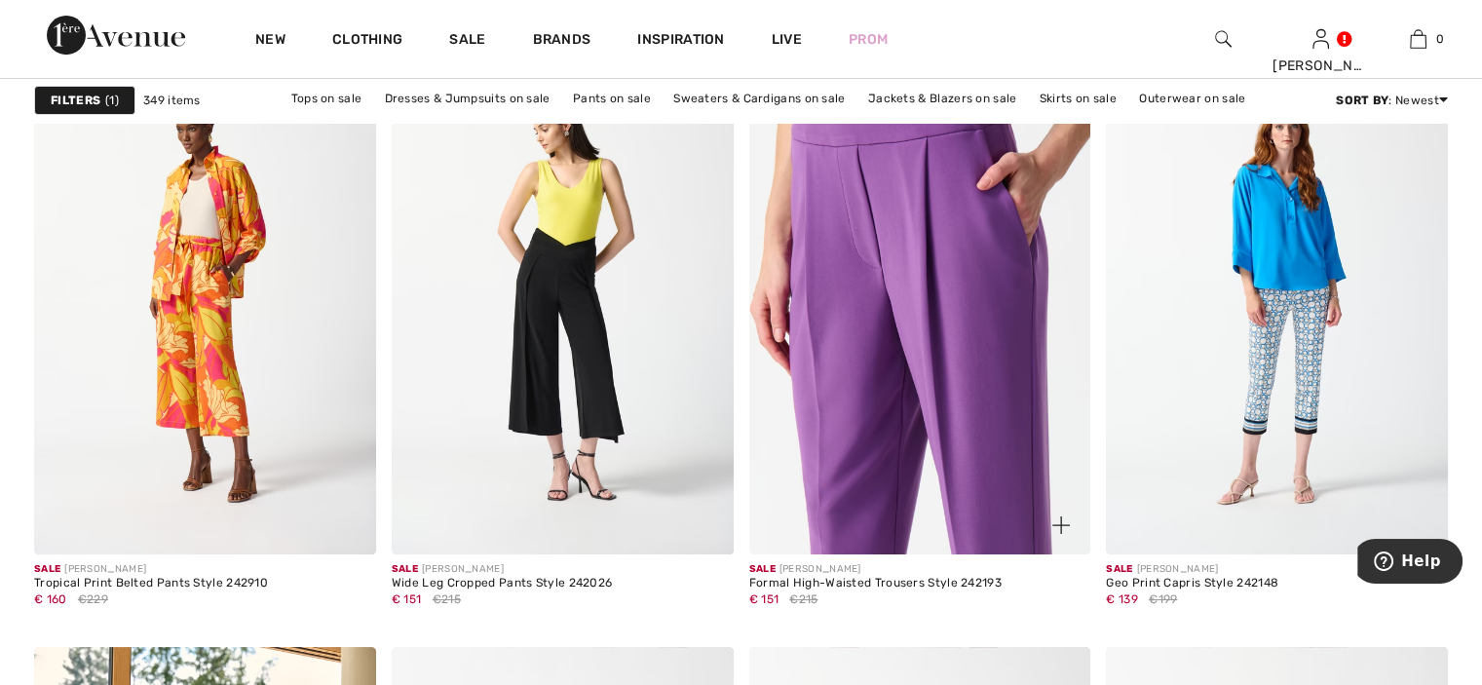
click at [973, 268] on img at bounding box center [920, 298] width 342 height 512
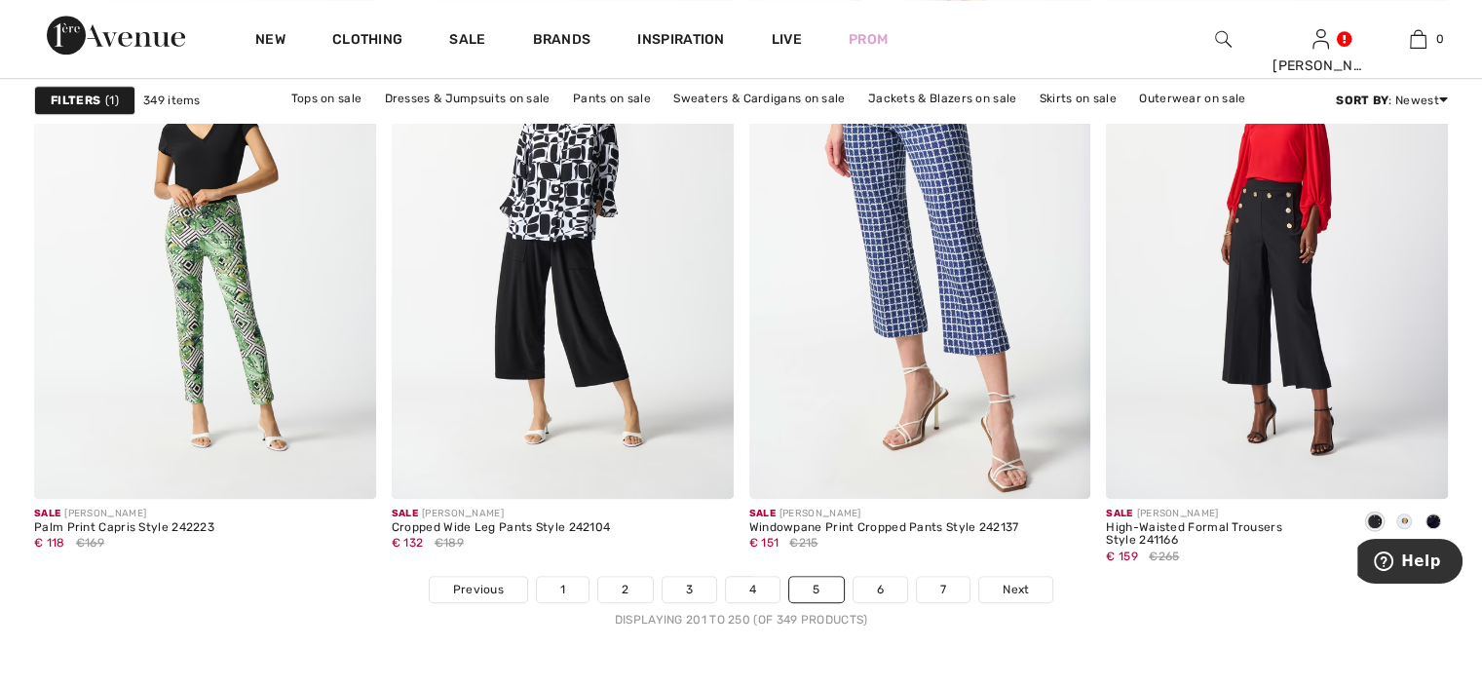
scroll to position [9254, 0]
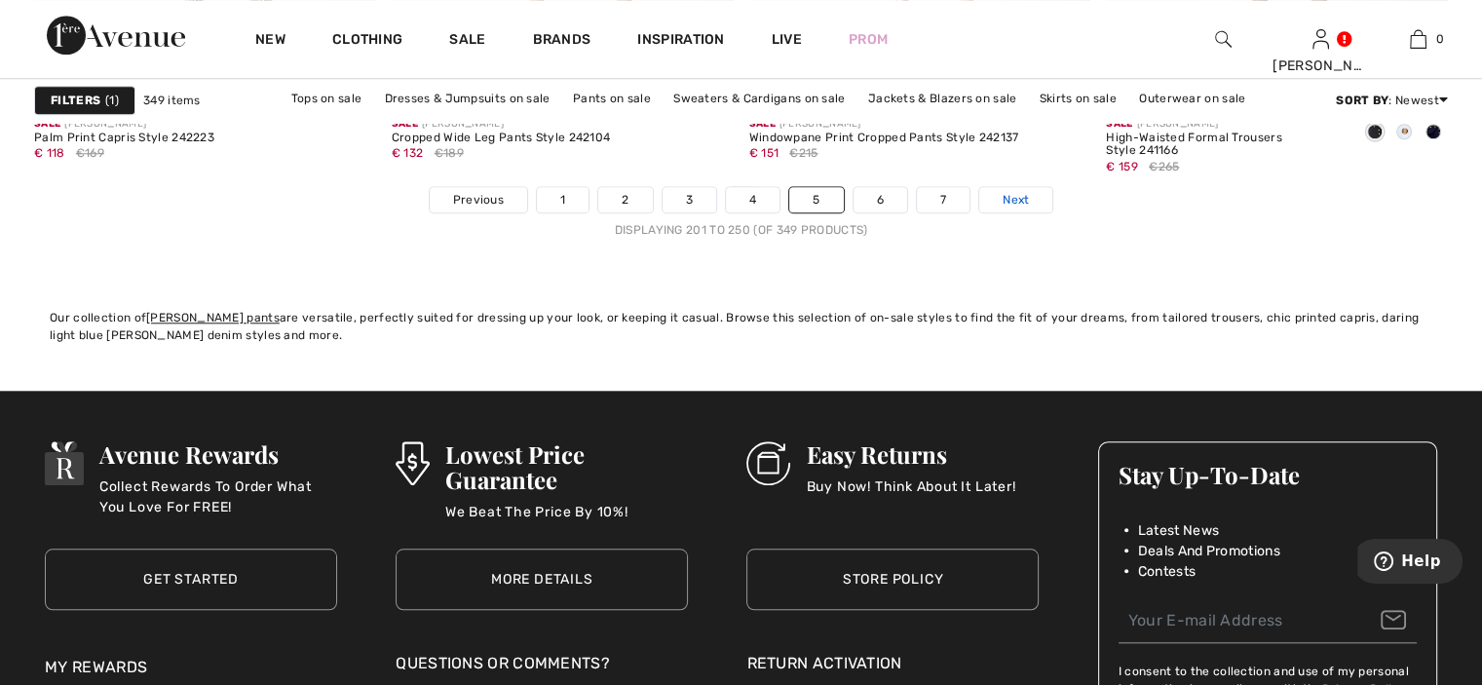
click at [1016, 195] on span "Next" at bounding box center [1015, 200] width 26 height 18
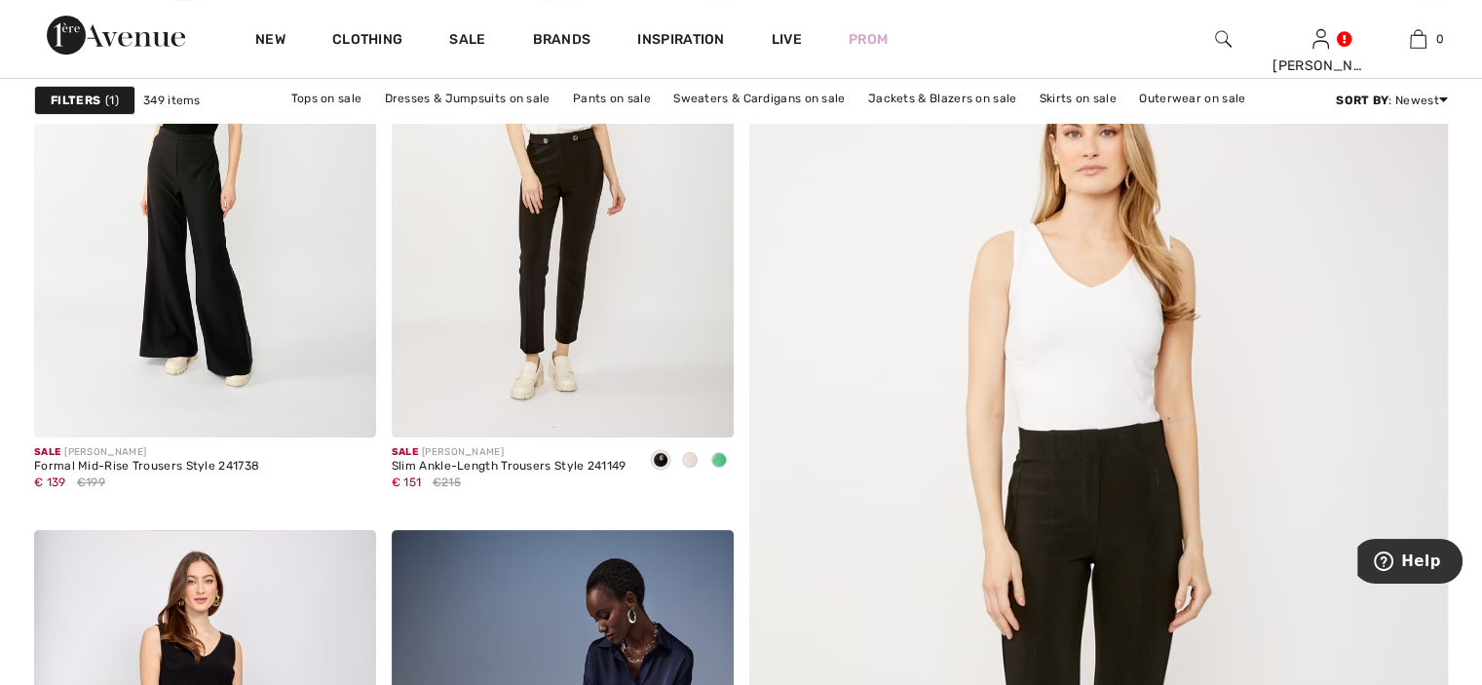
scroll to position [390, 0]
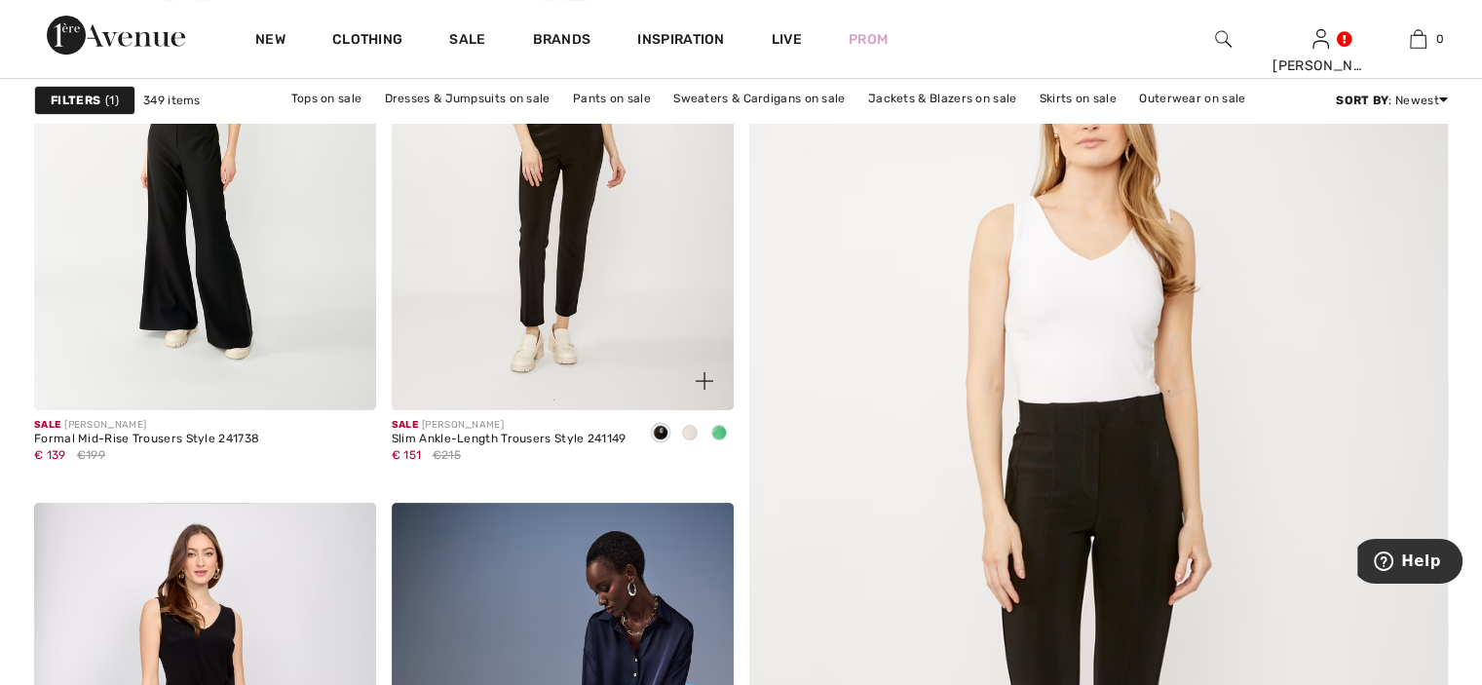
click at [717, 429] on span at bounding box center [719, 433] width 16 height 16
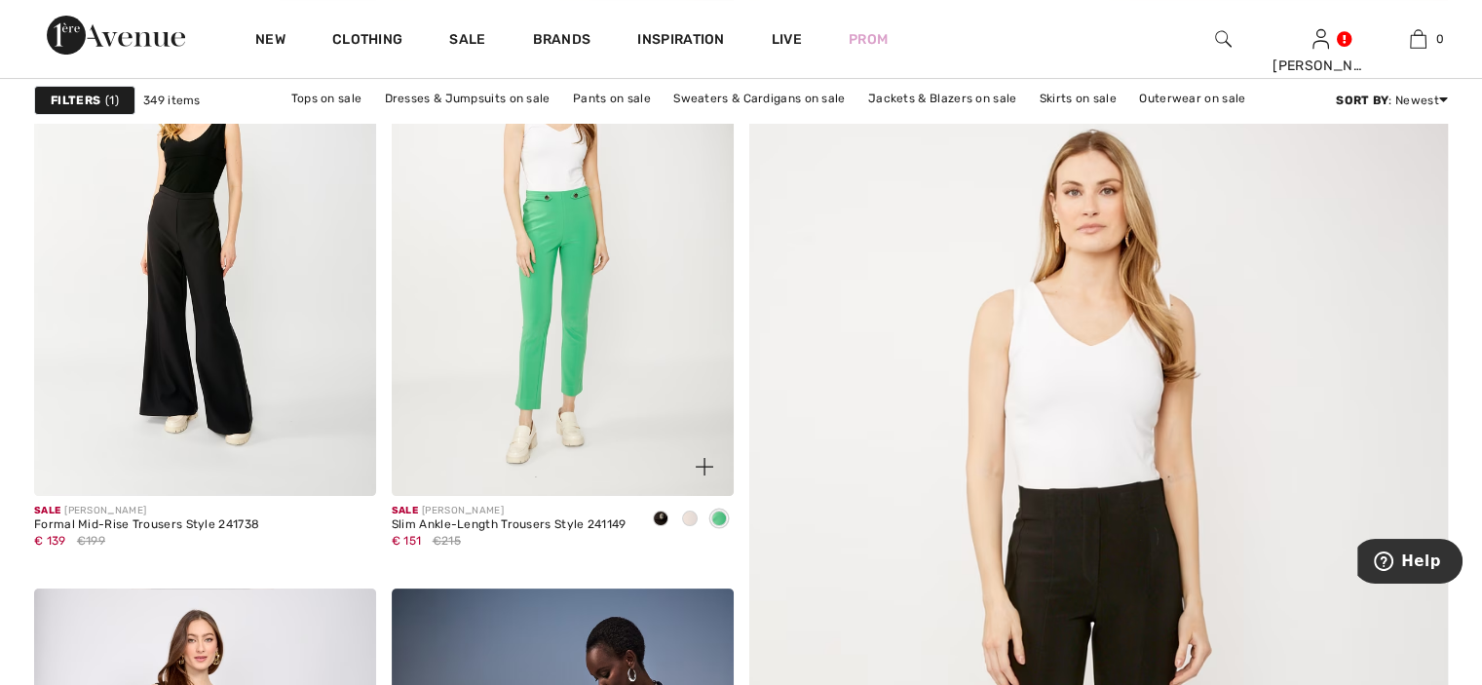
scroll to position [97, 0]
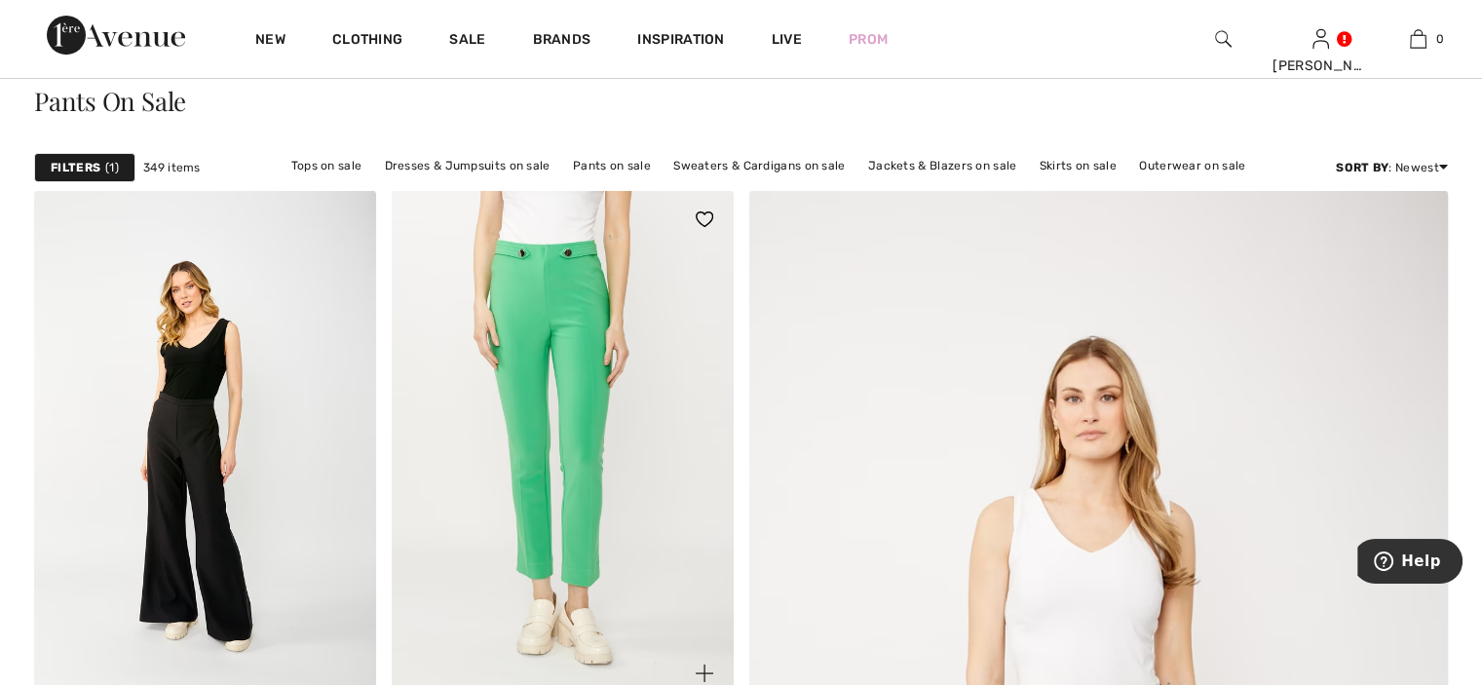
click at [662, 351] on img at bounding box center [563, 446] width 342 height 512
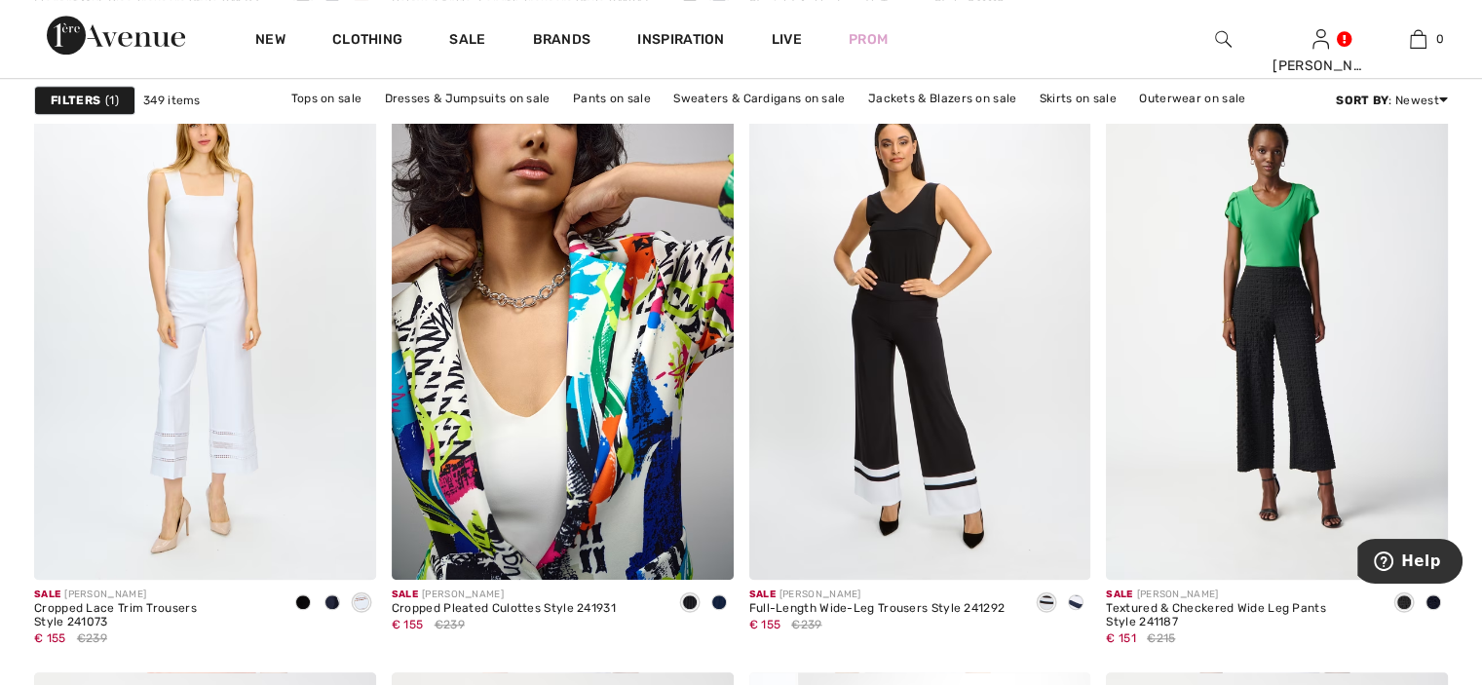
scroll to position [1559, 0]
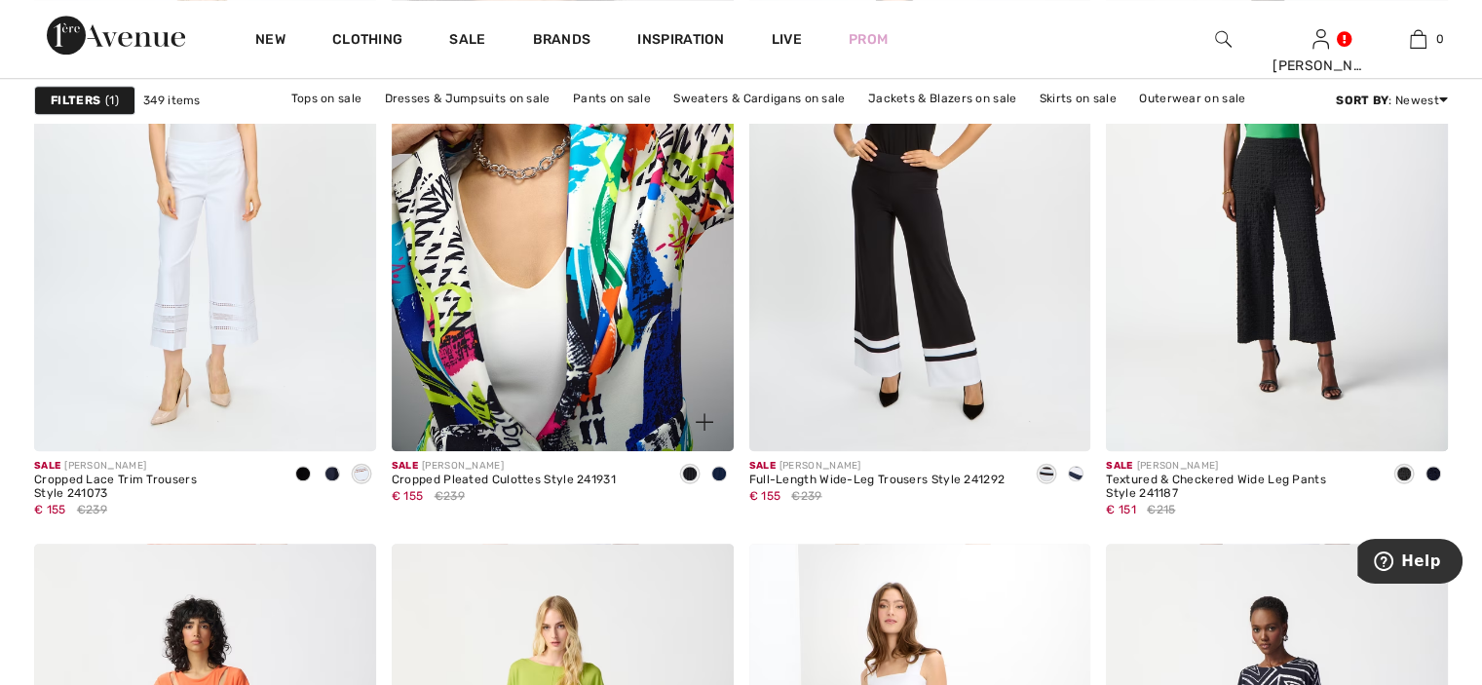
click at [503, 287] on img at bounding box center [563, 195] width 342 height 512
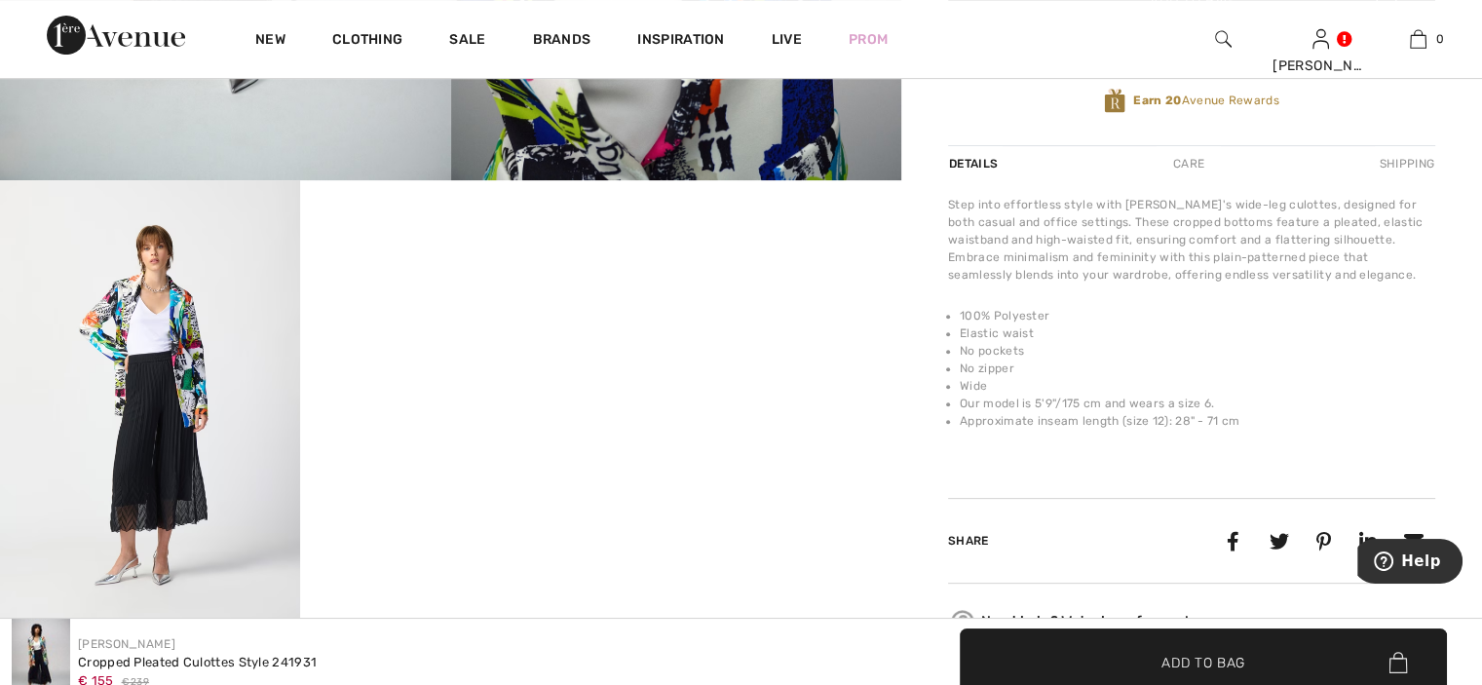
scroll to position [390, 0]
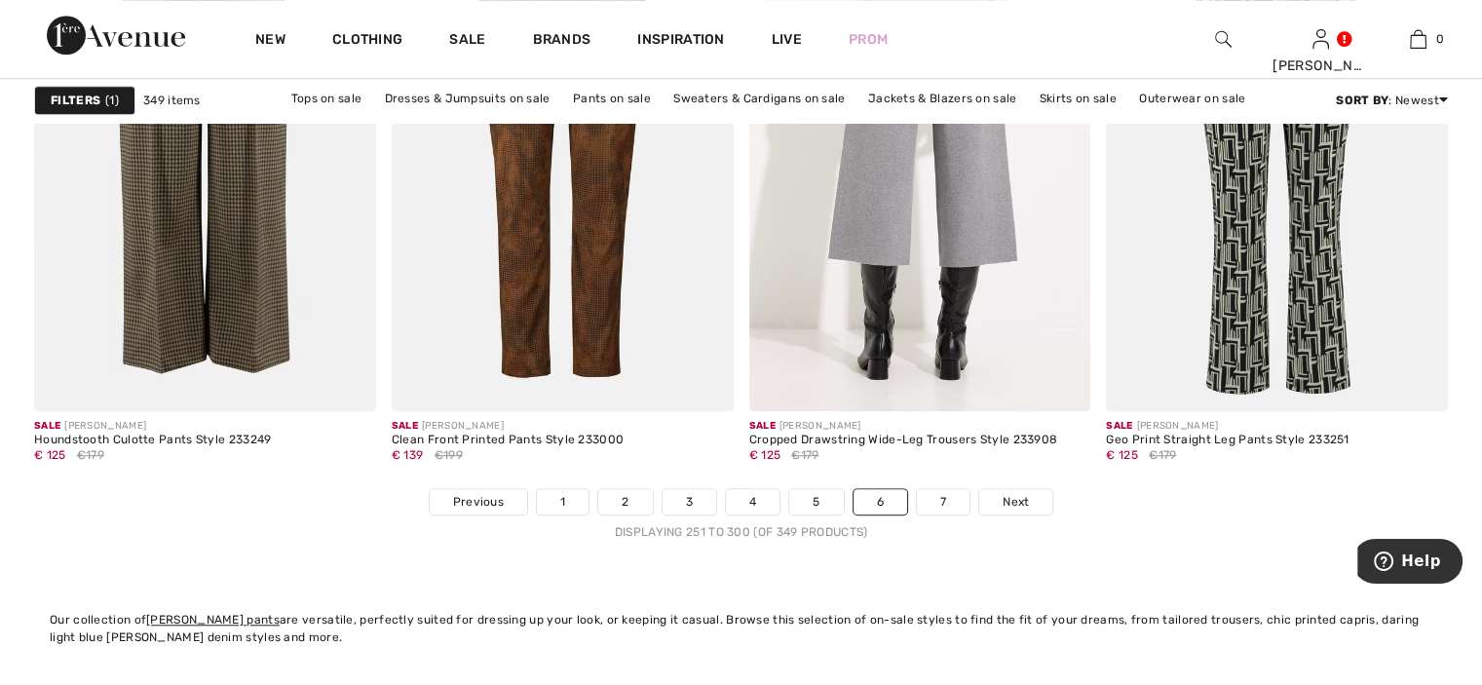
scroll to position [8962, 0]
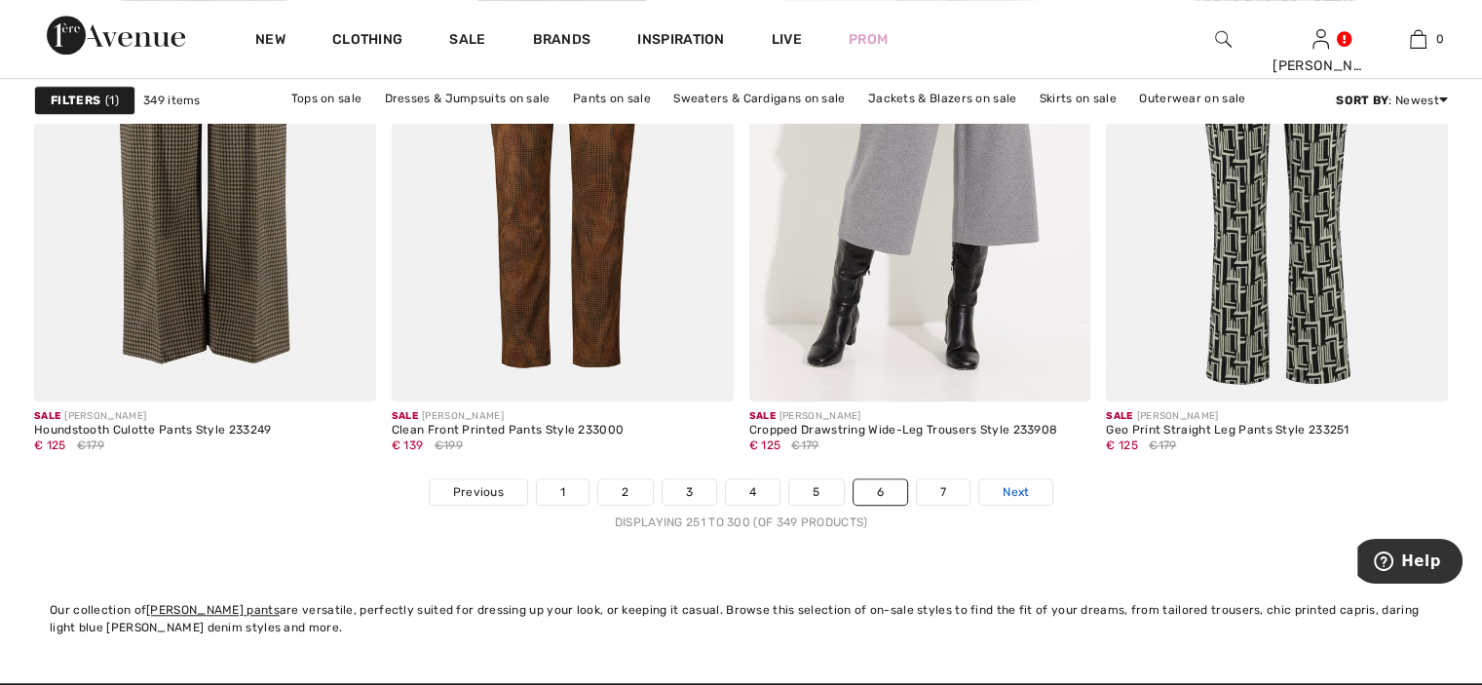
click at [998, 492] on link "Next" at bounding box center [1015, 491] width 73 height 25
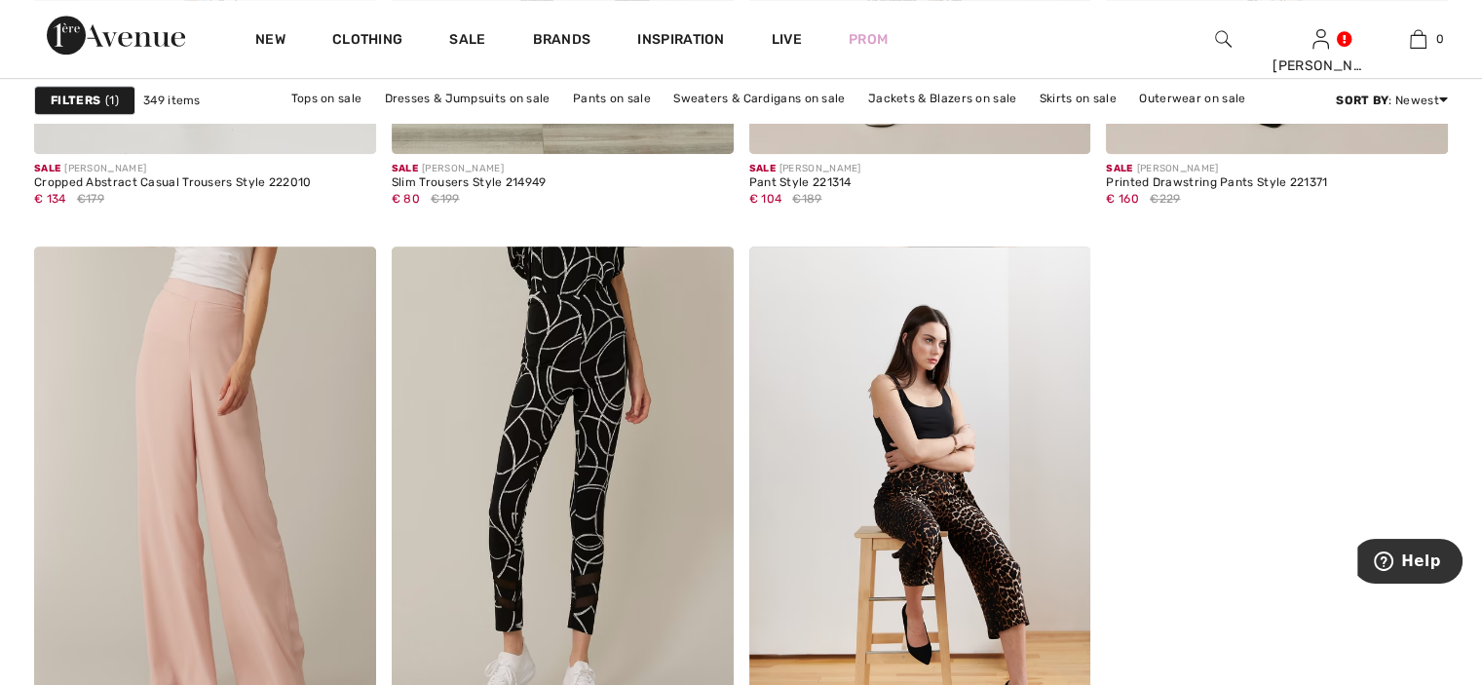
scroll to position [8865, 0]
